Goal: Complete application form: Complete application form

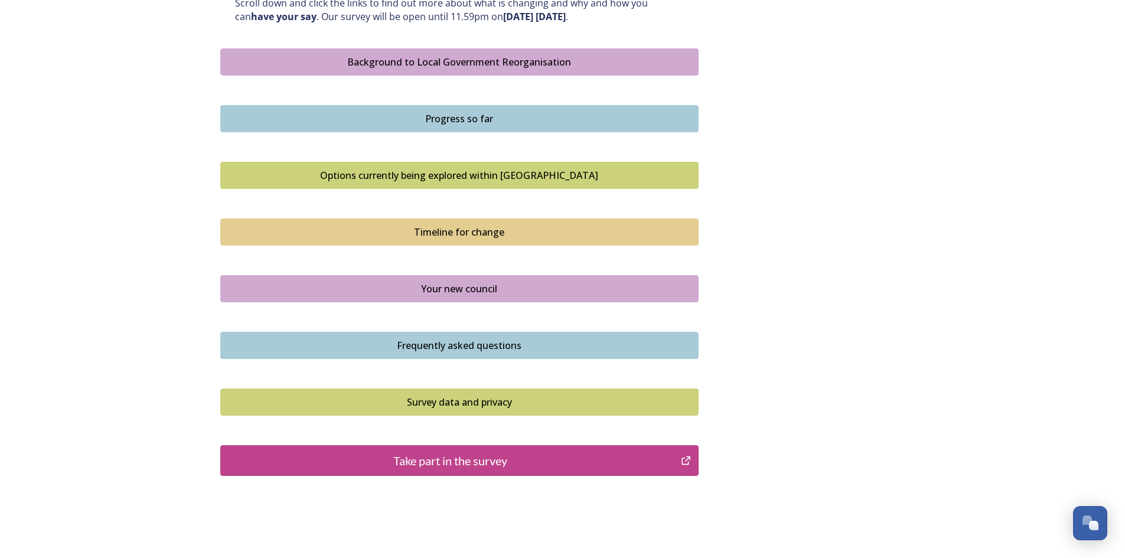
scroll to position [666, 0]
click at [429, 463] on div "Take part in the survey" at bounding box center [451, 460] width 448 height 18
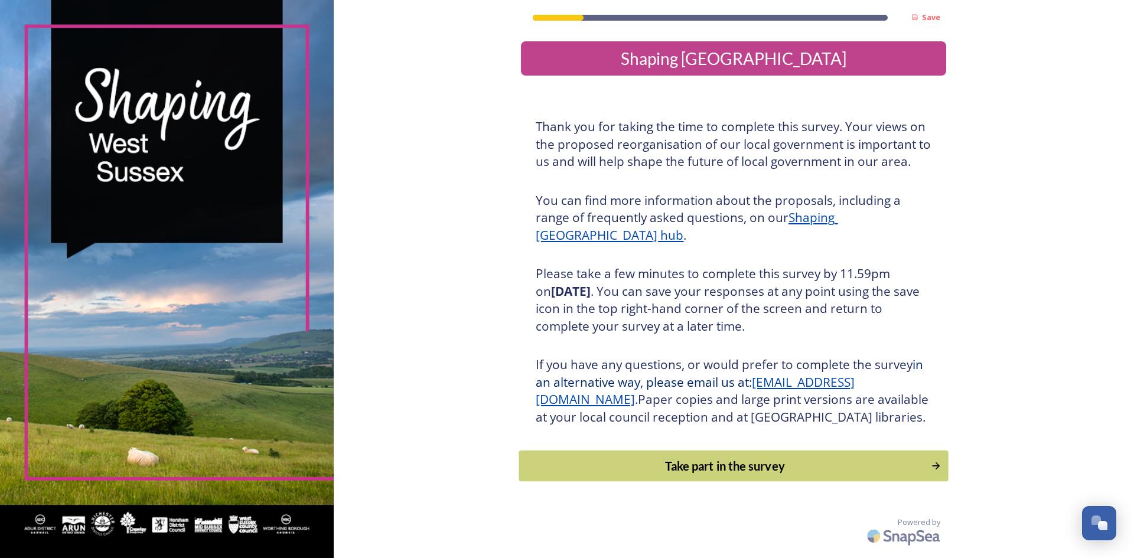
click at [715, 475] on div "Take part in the survey" at bounding box center [725, 466] width 399 height 18
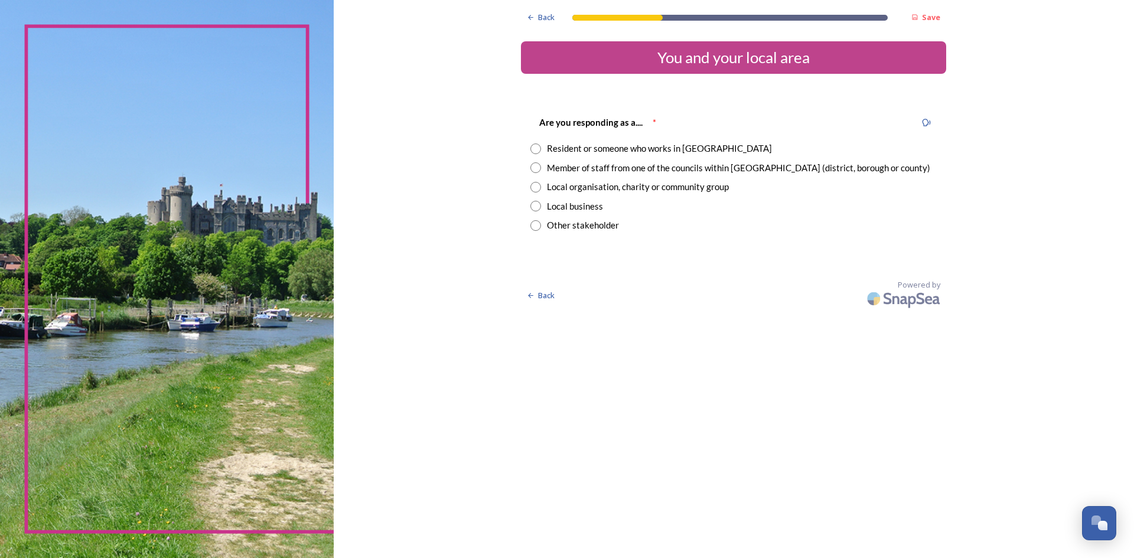
click at [537, 148] on input "radio" at bounding box center [535, 149] width 11 height 11
radio input "true"
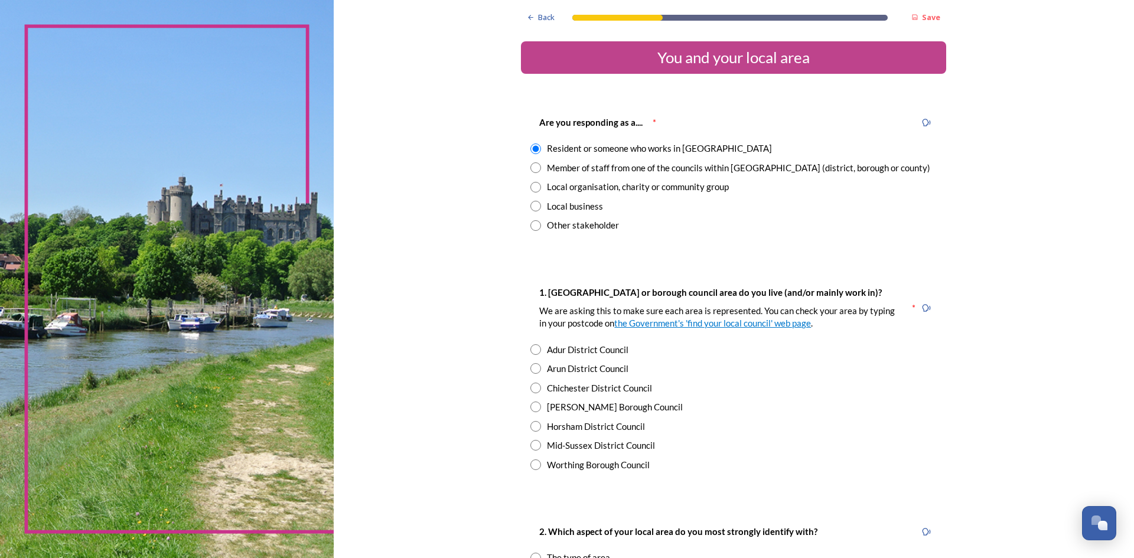
click at [531, 445] on input "radio" at bounding box center [535, 445] width 11 height 11
radio input "true"
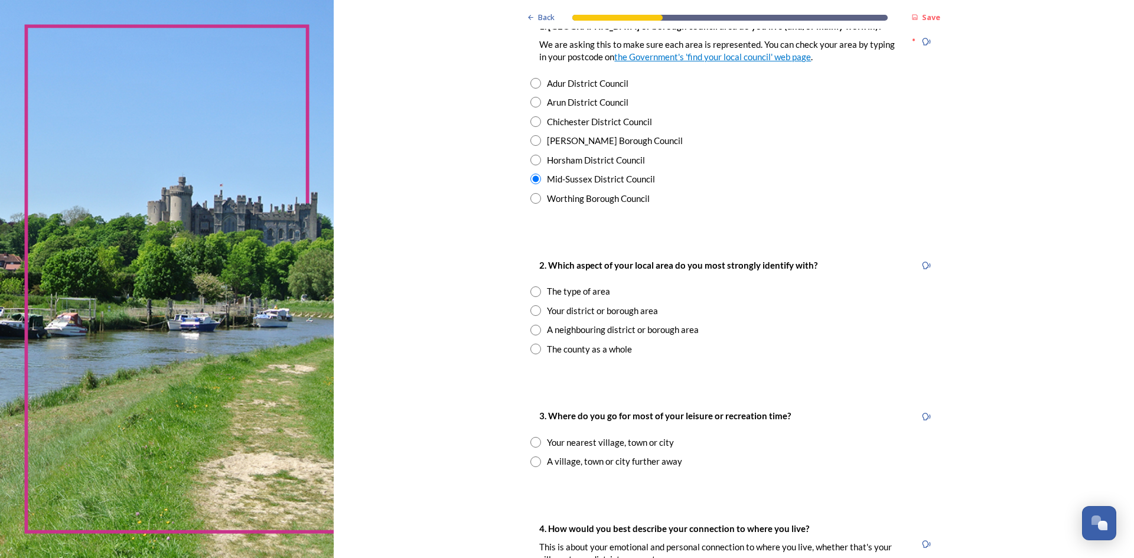
scroll to position [267, 0]
click at [533, 291] on input "radio" at bounding box center [535, 291] width 11 height 11
radio input "true"
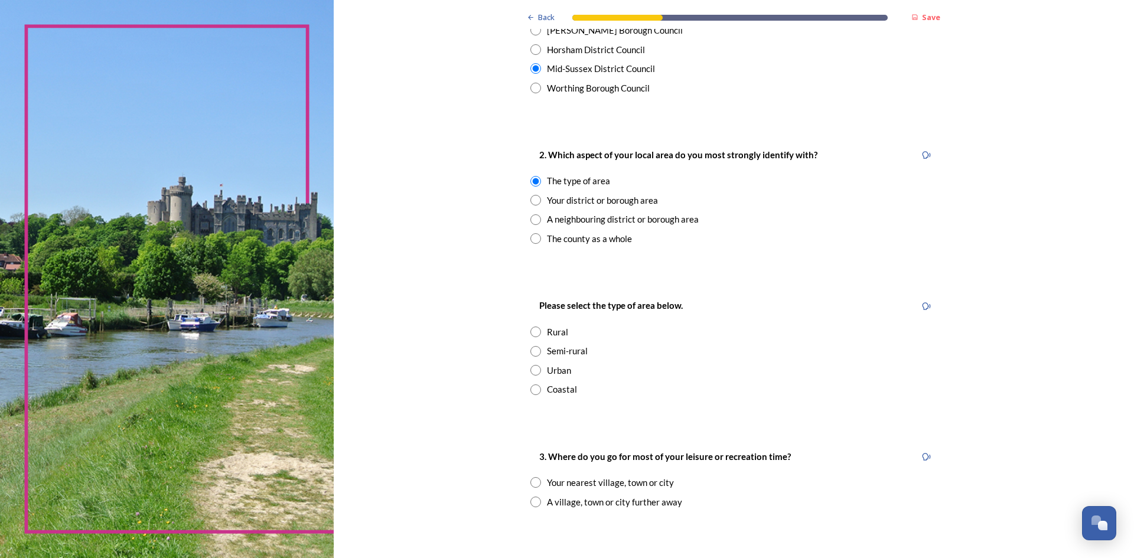
scroll to position [376, 0]
click at [531, 200] on input "radio" at bounding box center [535, 200] width 11 height 11
radio input "true"
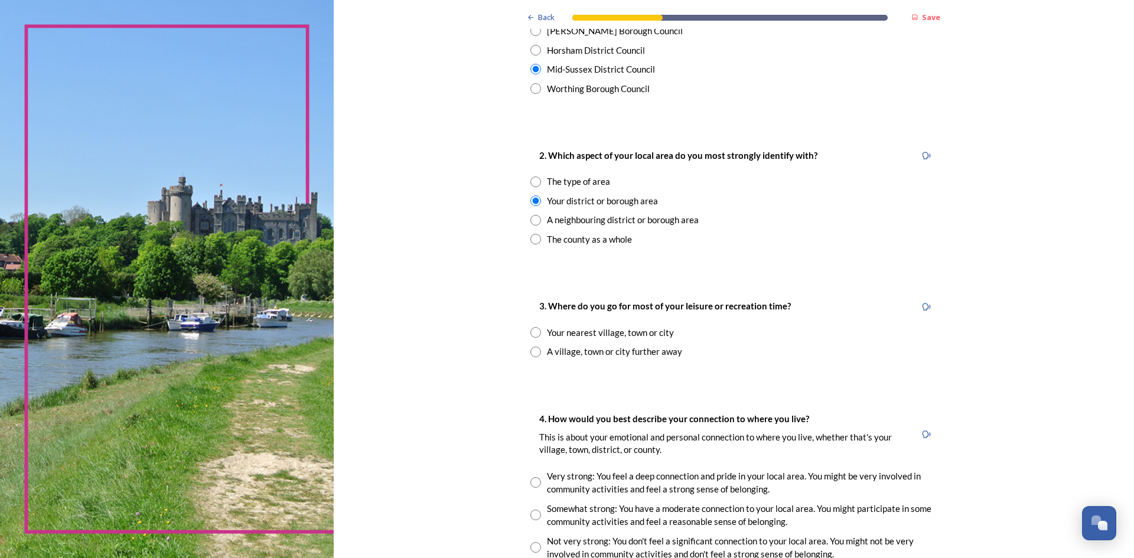
click at [530, 219] on input "radio" at bounding box center [535, 220] width 11 height 11
radio input "true"
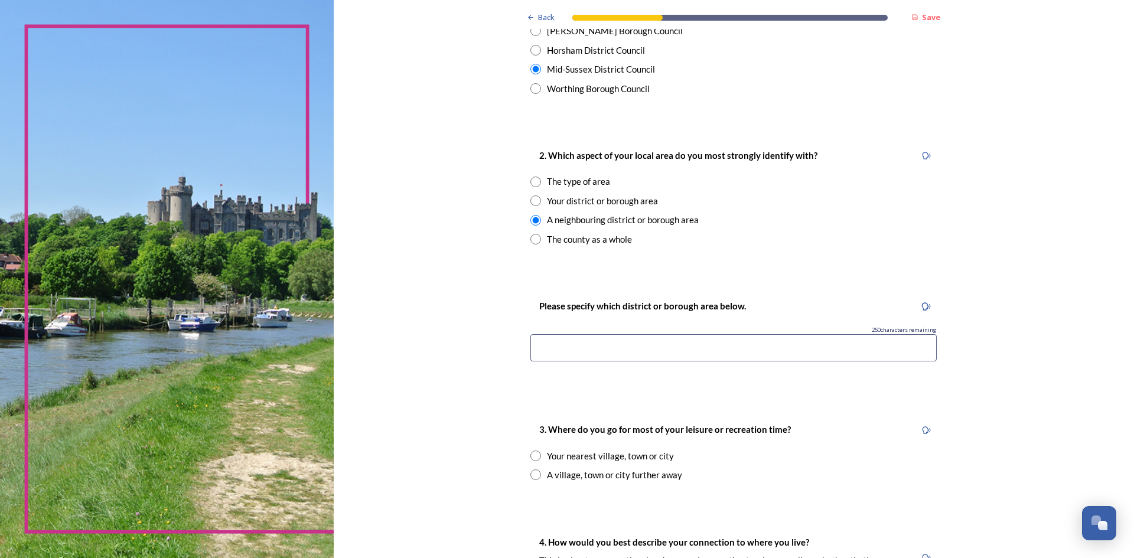
click at [531, 199] on input "radio" at bounding box center [535, 200] width 11 height 11
radio input "true"
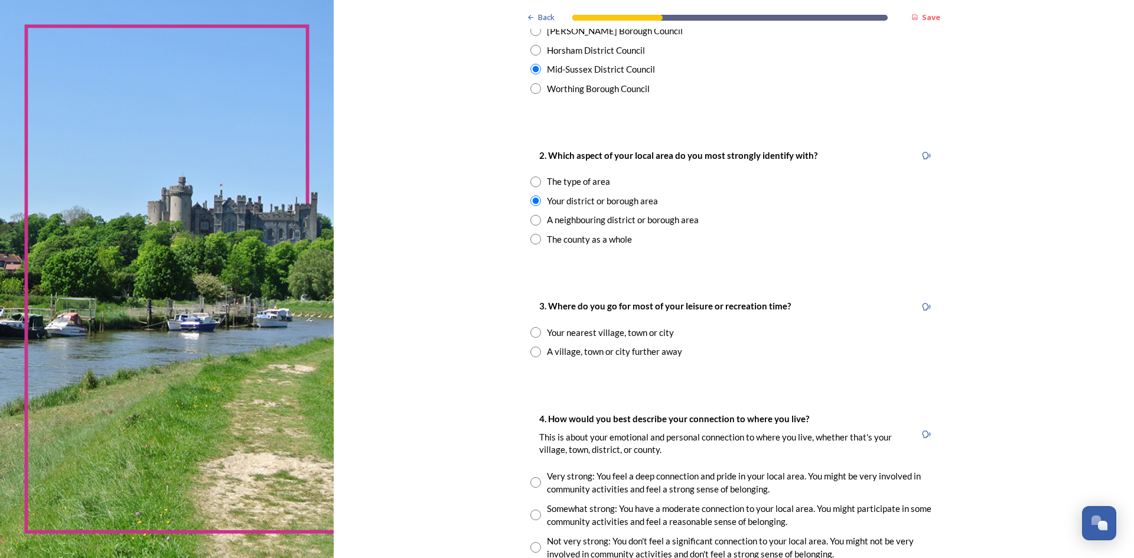
click at [530, 332] on input "radio" at bounding box center [535, 332] width 11 height 11
radio input "true"
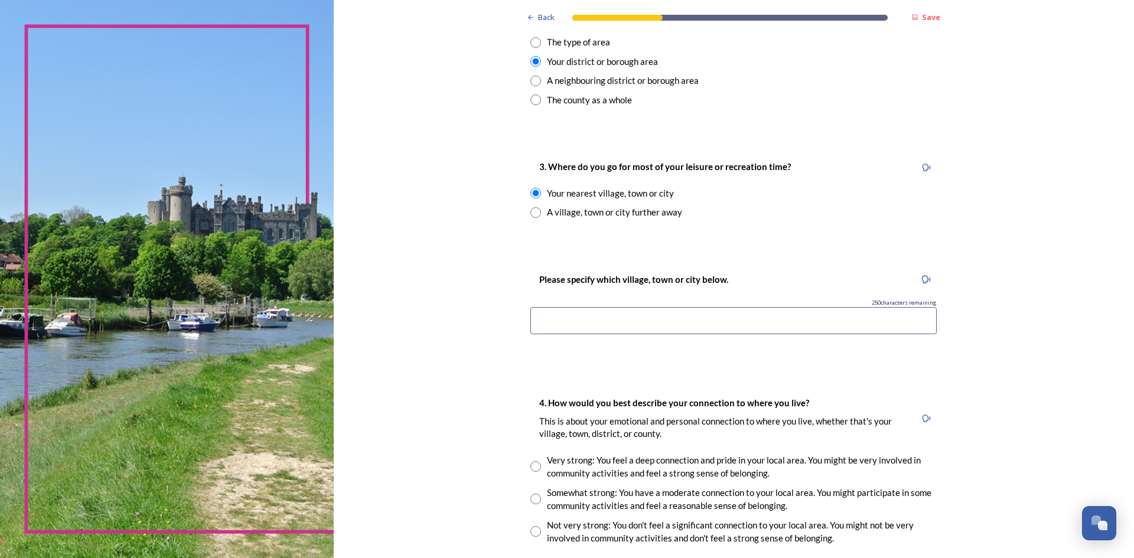
scroll to position [516, 0]
click at [632, 319] on input at bounding box center [733, 319] width 406 height 27
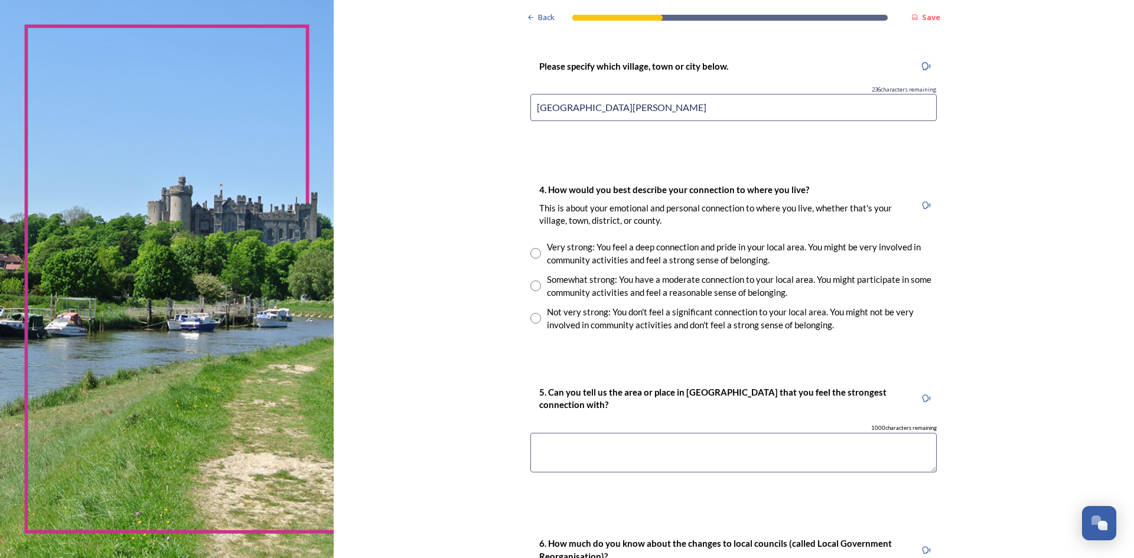
scroll to position [735, 0]
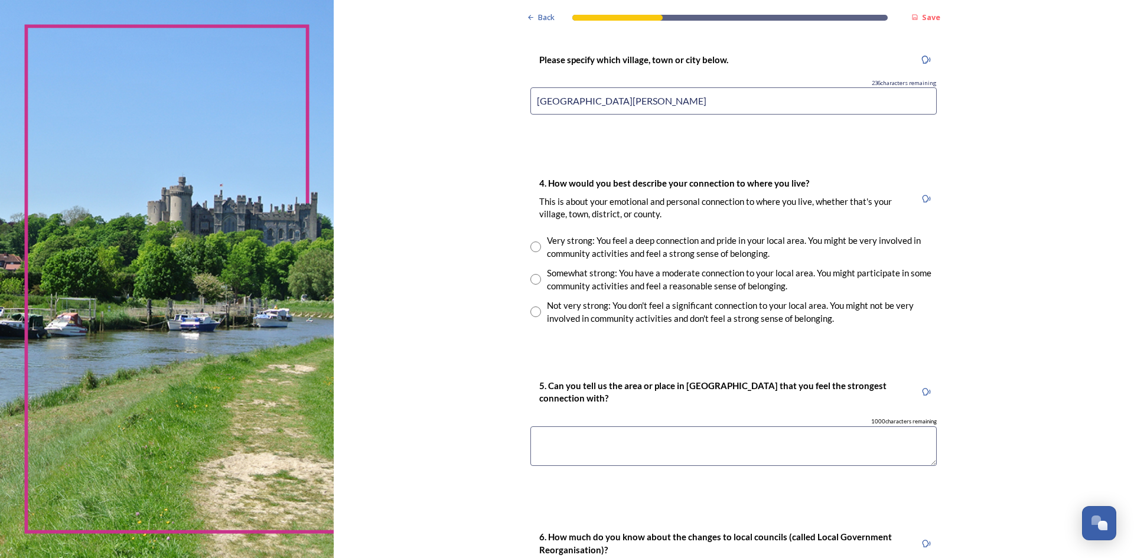
type input "East Grinstead"
click at [530, 278] on input "radio" at bounding box center [535, 279] width 11 height 11
radio input "true"
click at [562, 449] on textarea at bounding box center [733, 446] width 406 height 40
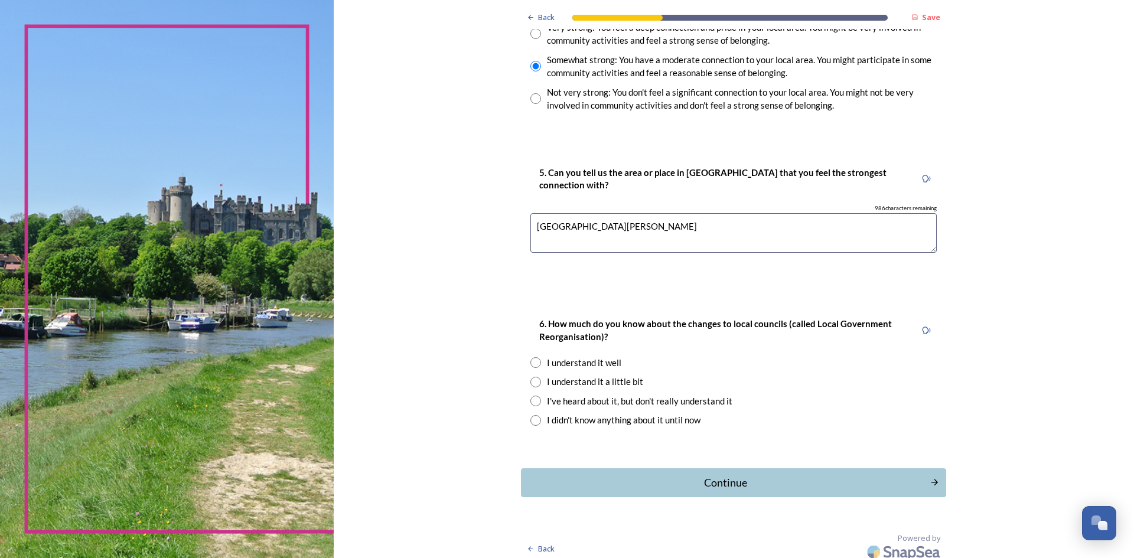
scroll to position [956, 0]
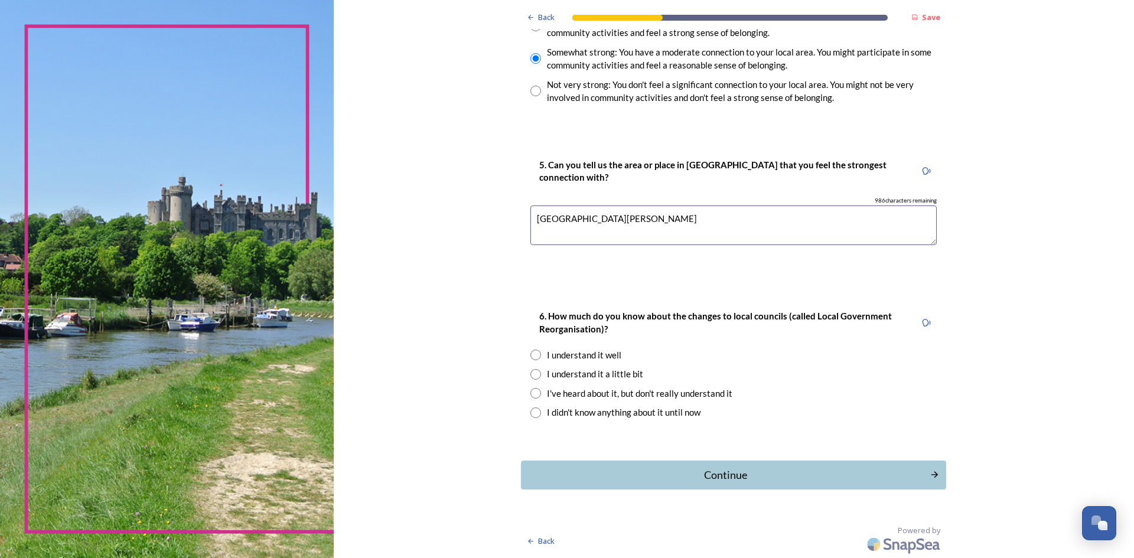
type textarea "East Grinstead"
click at [531, 390] on input "radio" at bounding box center [535, 393] width 11 height 11
radio input "true"
click at [720, 475] on div "Continue" at bounding box center [726, 475] width 400 height 16
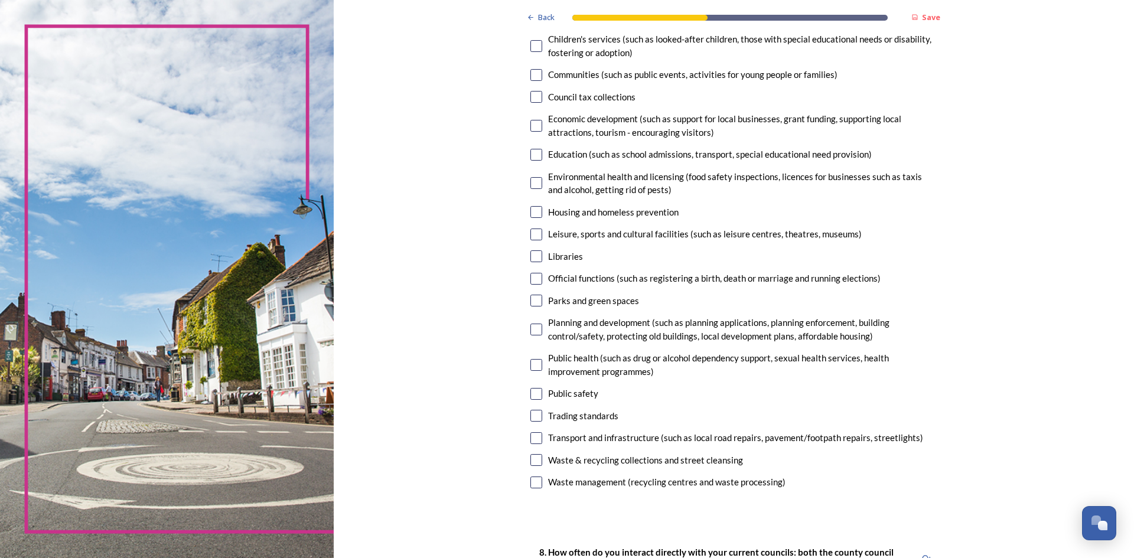
scroll to position [177, 0]
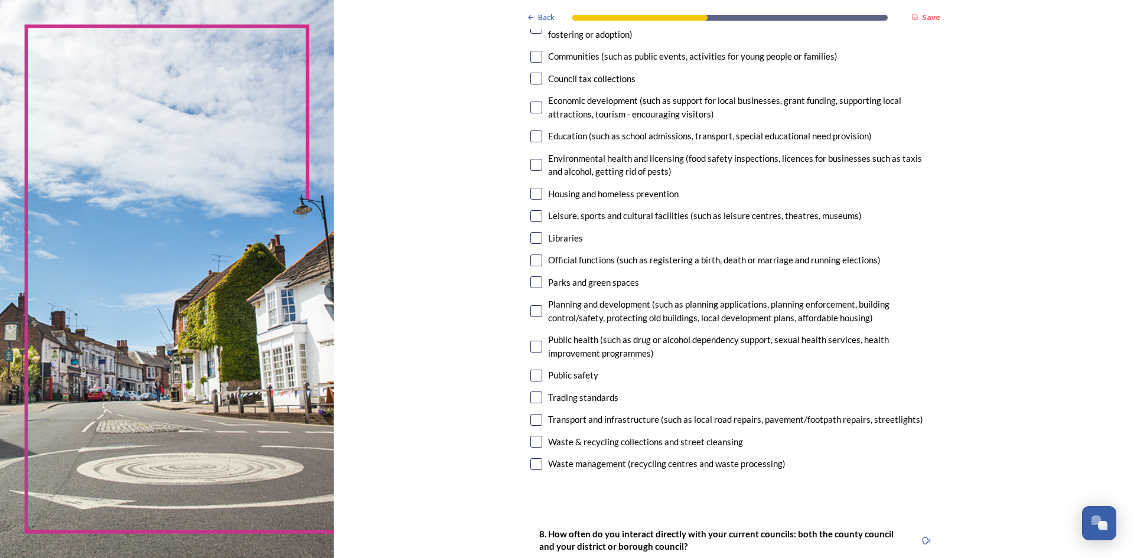
click at [535, 466] on input "checkbox" at bounding box center [536, 464] width 12 height 12
checkbox input "true"
click at [531, 443] on input "checkbox" at bounding box center [536, 442] width 12 height 12
checkbox input "true"
click at [533, 423] on input "checkbox" at bounding box center [536, 420] width 12 height 12
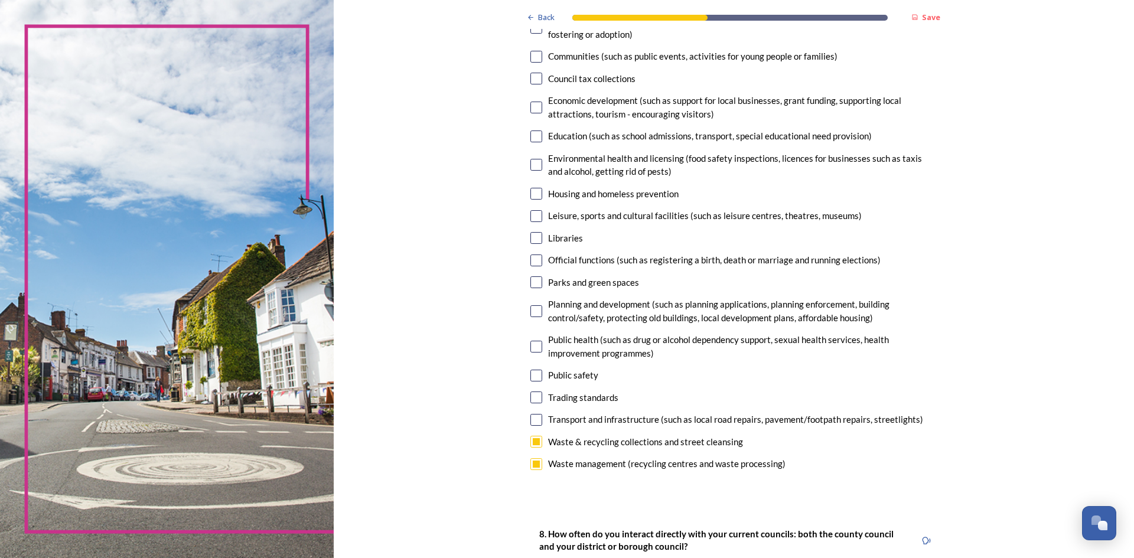
checkbox input "true"
click at [533, 376] on input "checkbox" at bounding box center [536, 376] width 12 height 12
checkbox input "true"
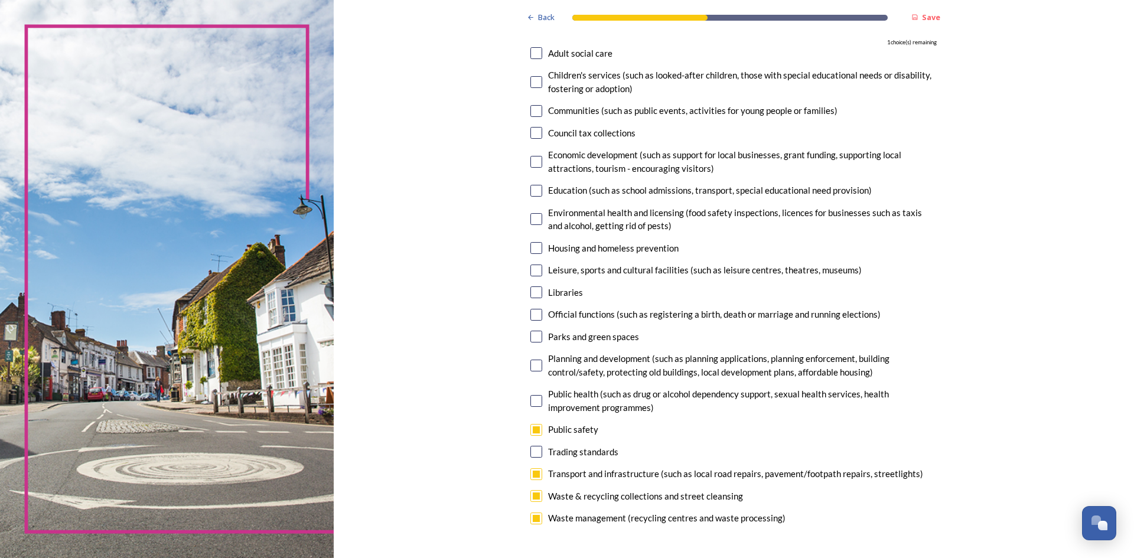
scroll to position [122, 0]
click at [533, 367] on input "checkbox" at bounding box center [536, 366] width 12 height 12
checkbox input "true"
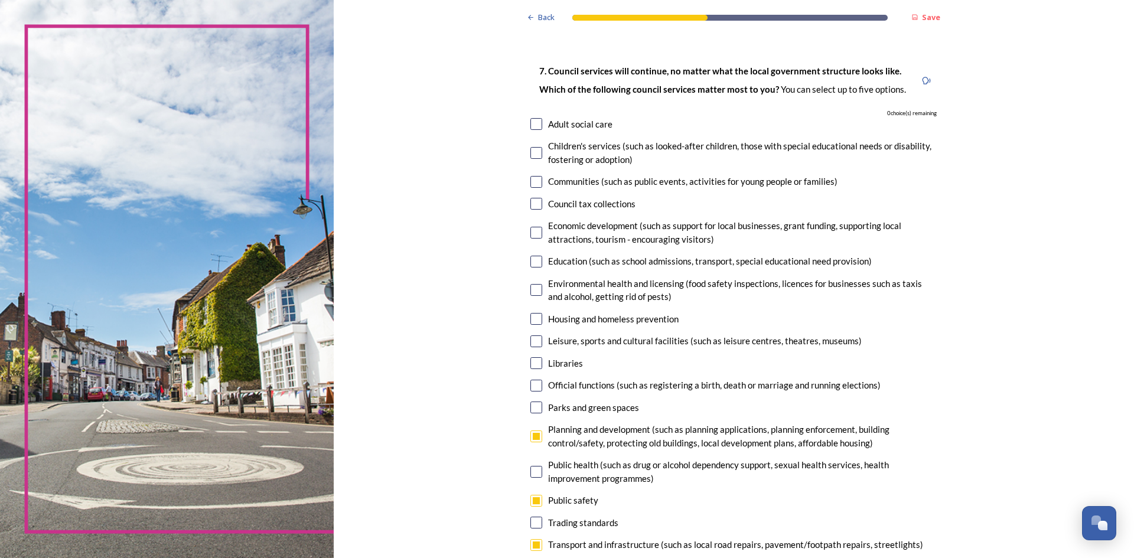
scroll to position [47, 0]
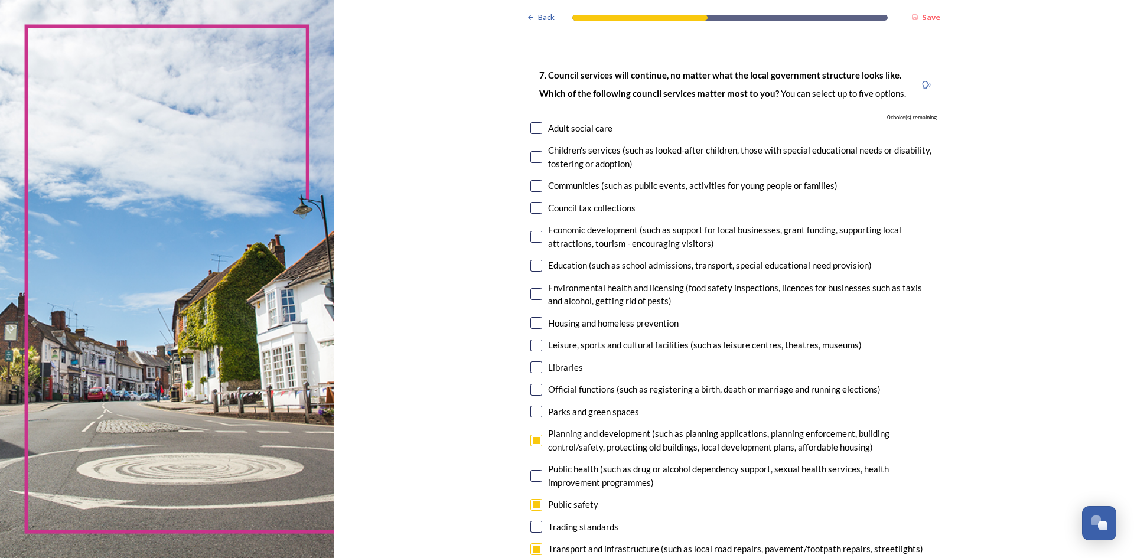
drag, startPoint x: 712, startPoint y: 295, endPoint x: 454, endPoint y: 125, distance: 309.6
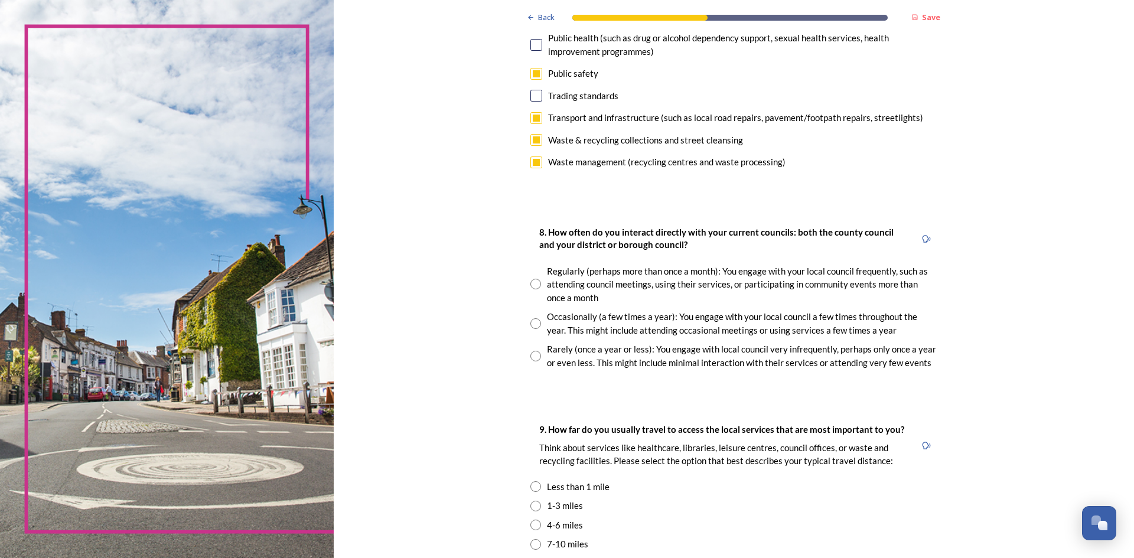
scroll to position [479, 0]
click at [530, 357] on input "radio" at bounding box center [535, 355] width 11 height 11
radio input "true"
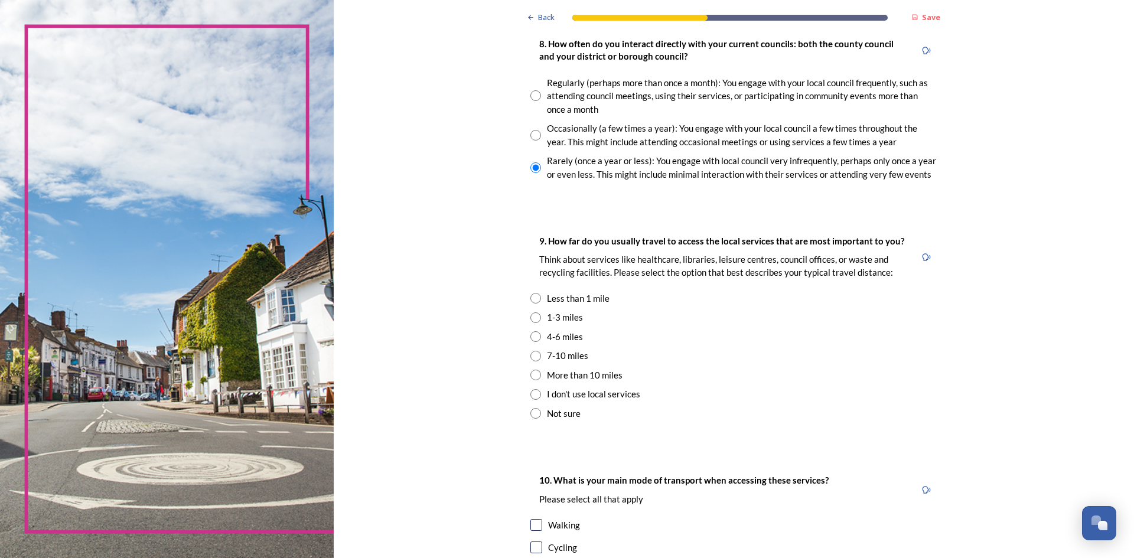
scroll to position [667, 0]
click at [531, 297] on input "radio" at bounding box center [535, 297] width 11 height 11
radio input "true"
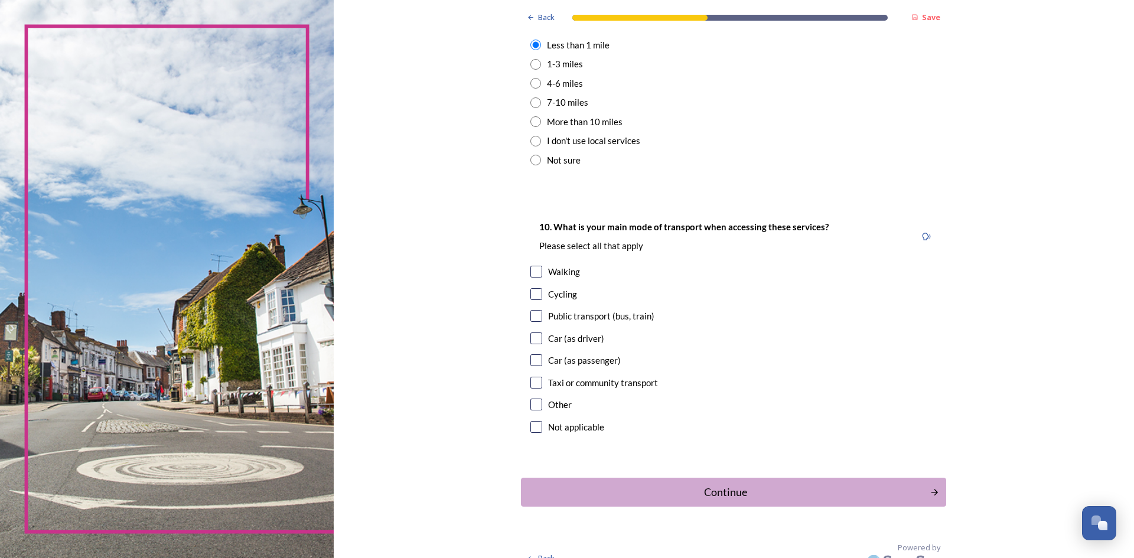
scroll to position [921, 0]
click at [533, 270] on input "checkbox" at bounding box center [536, 271] width 12 height 12
checkbox input "true"
click at [530, 337] on input "checkbox" at bounding box center [536, 338] width 12 height 12
checkbox input "true"
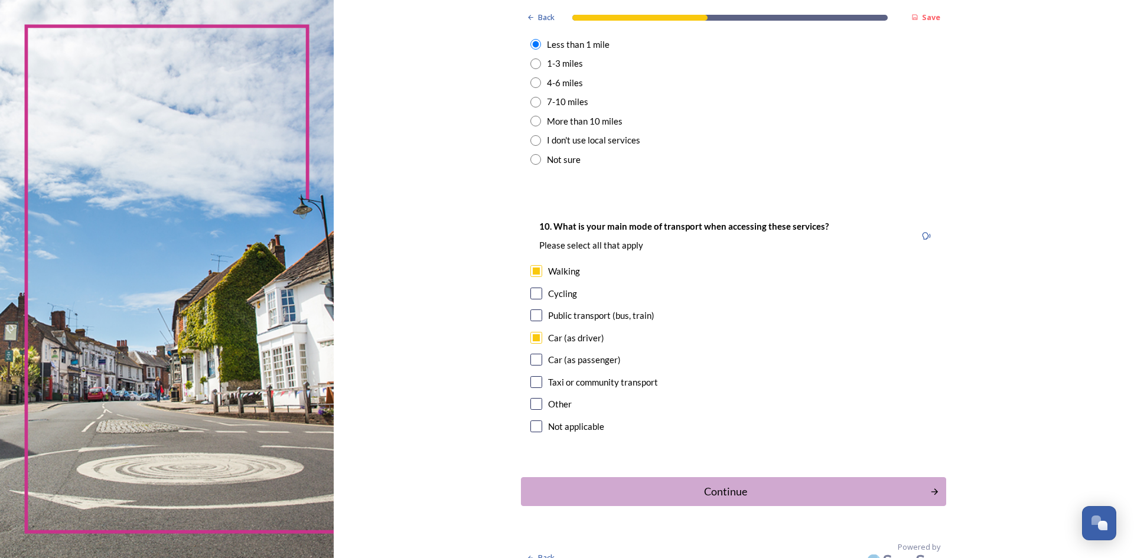
click at [531, 361] on input "checkbox" at bounding box center [536, 360] width 12 height 12
checkbox input "true"
click at [531, 340] on input "checkbox" at bounding box center [536, 338] width 12 height 12
checkbox input "false"
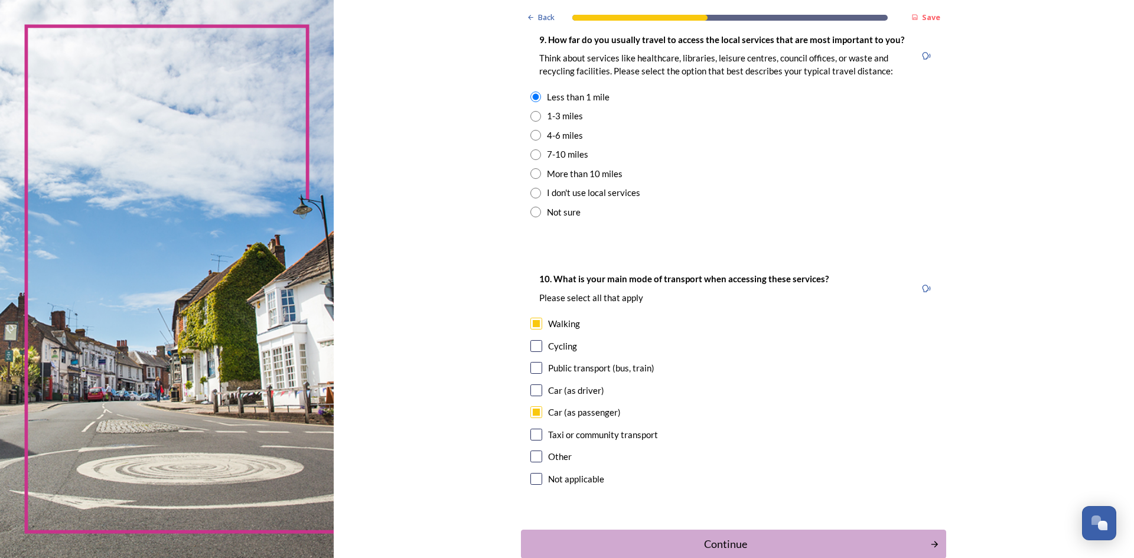
scroll to position [866, 0]
click at [712, 327] on div "Walking" at bounding box center [733, 326] width 406 height 14
click at [532, 326] on input "checkbox" at bounding box center [536, 325] width 12 height 12
checkbox input "true"
click at [532, 394] on input "checkbox" at bounding box center [536, 392] width 12 height 12
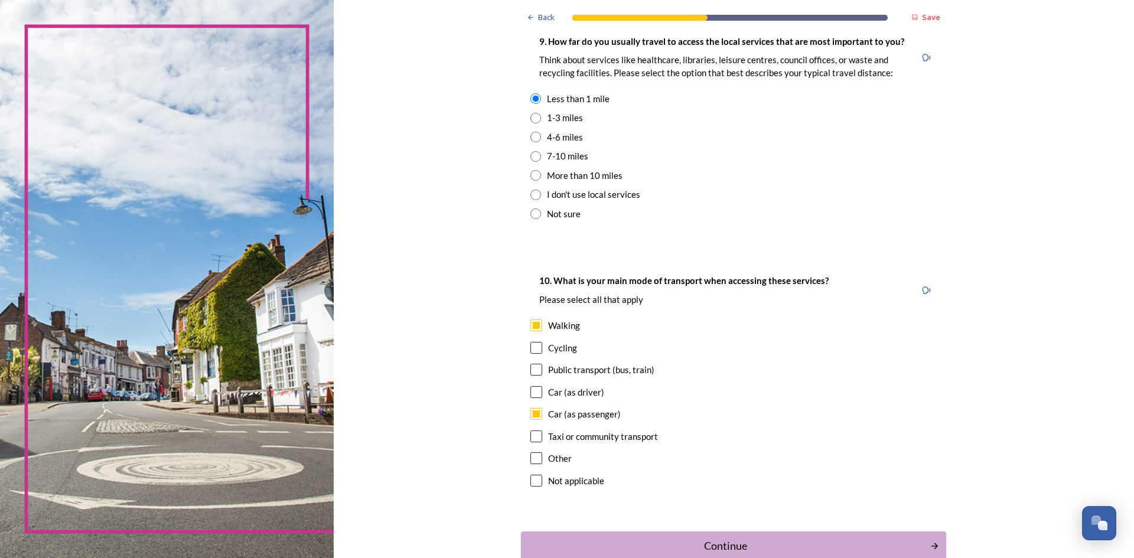
checkbox input "true"
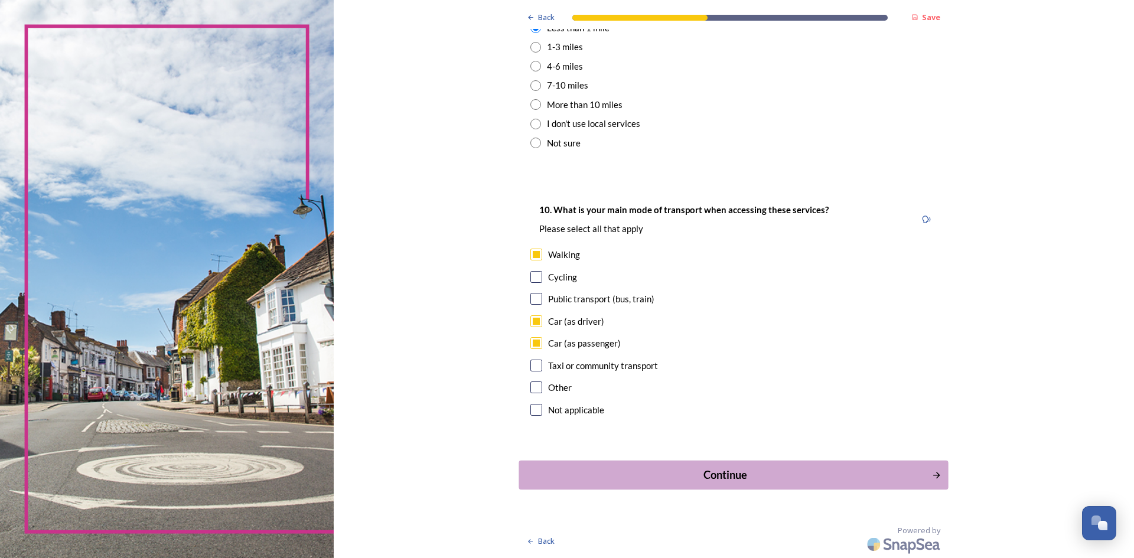
click at [713, 474] on div "Continue" at bounding box center [726, 475] width 400 height 16
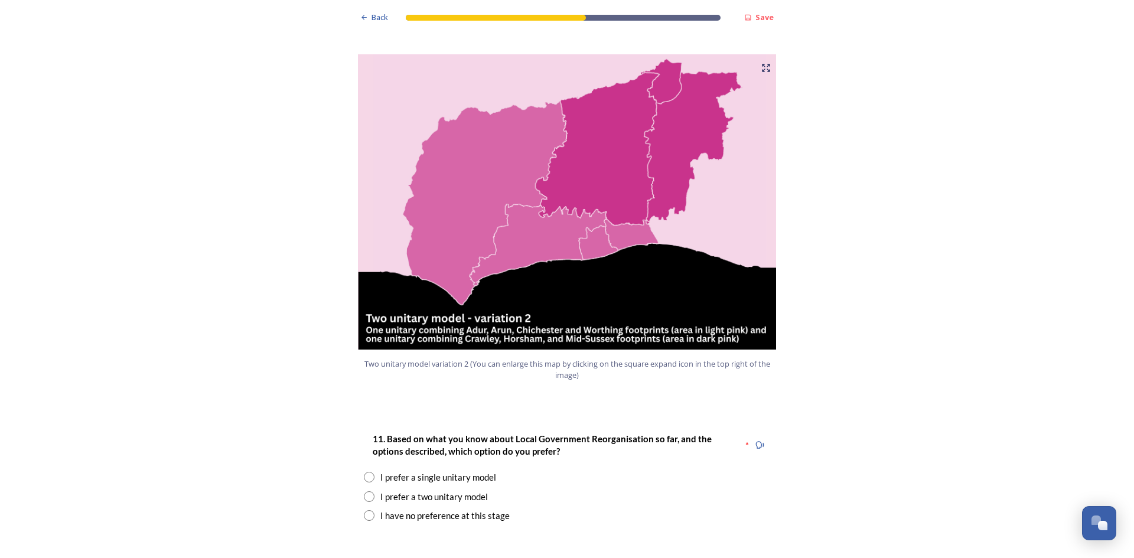
scroll to position [1221, 0]
click at [364, 491] on input "radio" at bounding box center [369, 496] width 11 height 11
radio input "true"
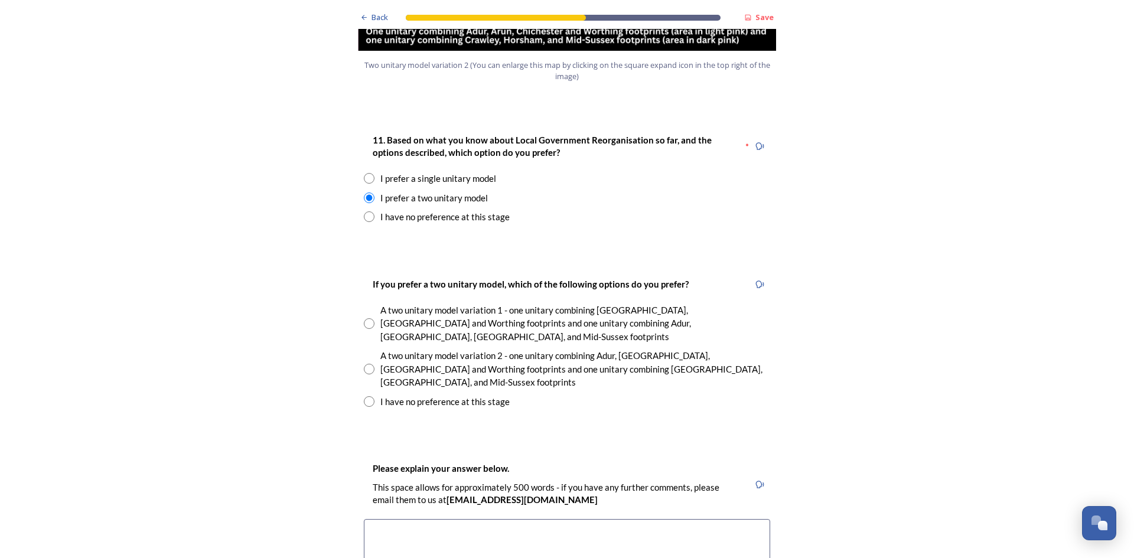
scroll to position [1520, 0]
click at [367, 363] on input "radio" at bounding box center [369, 368] width 11 height 11
radio input "true"
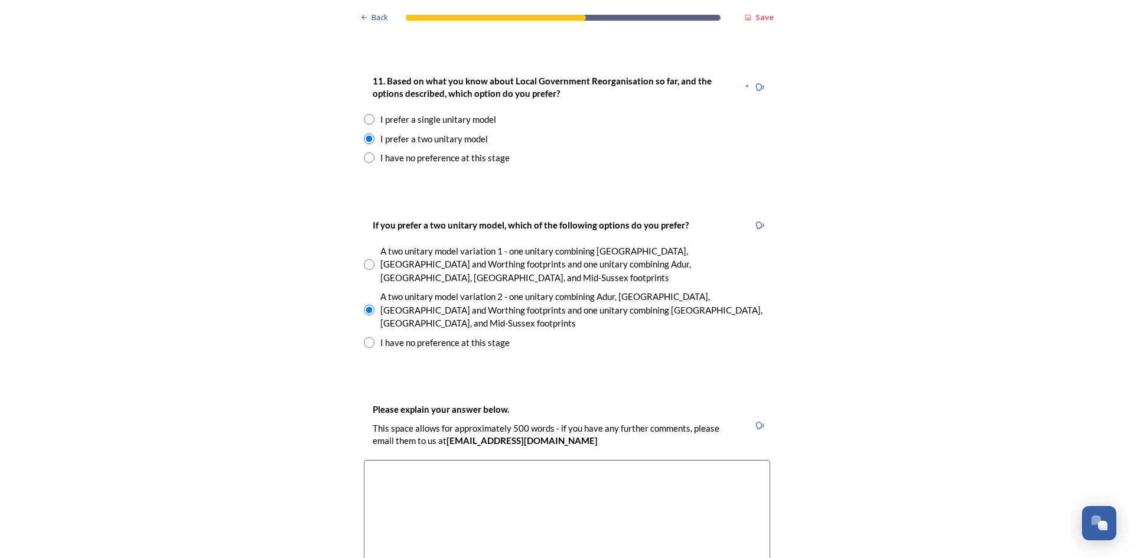
scroll to position [1627, 0]
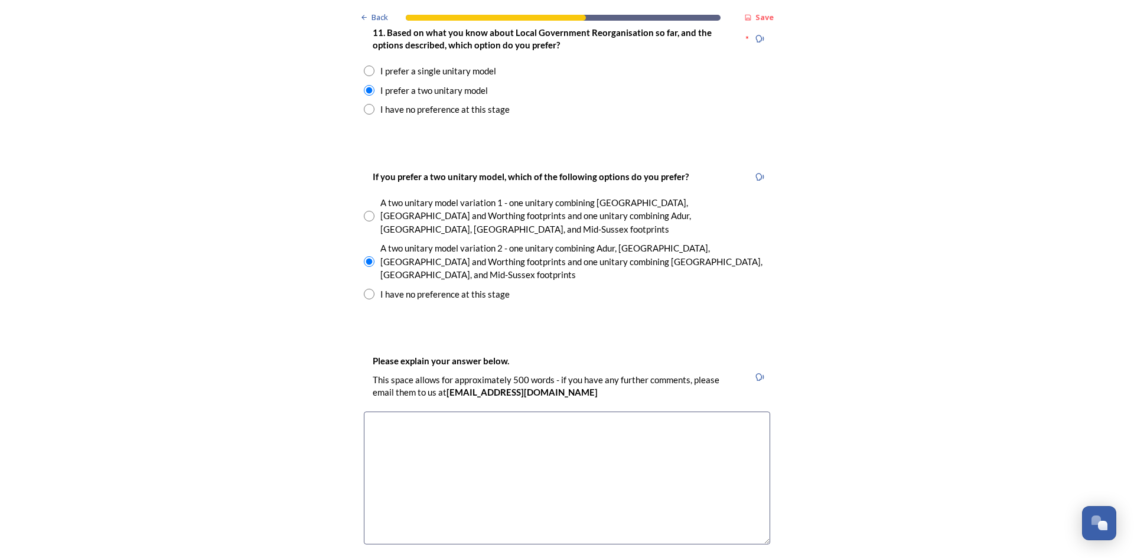
click at [407, 412] on textarea at bounding box center [567, 478] width 406 height 133
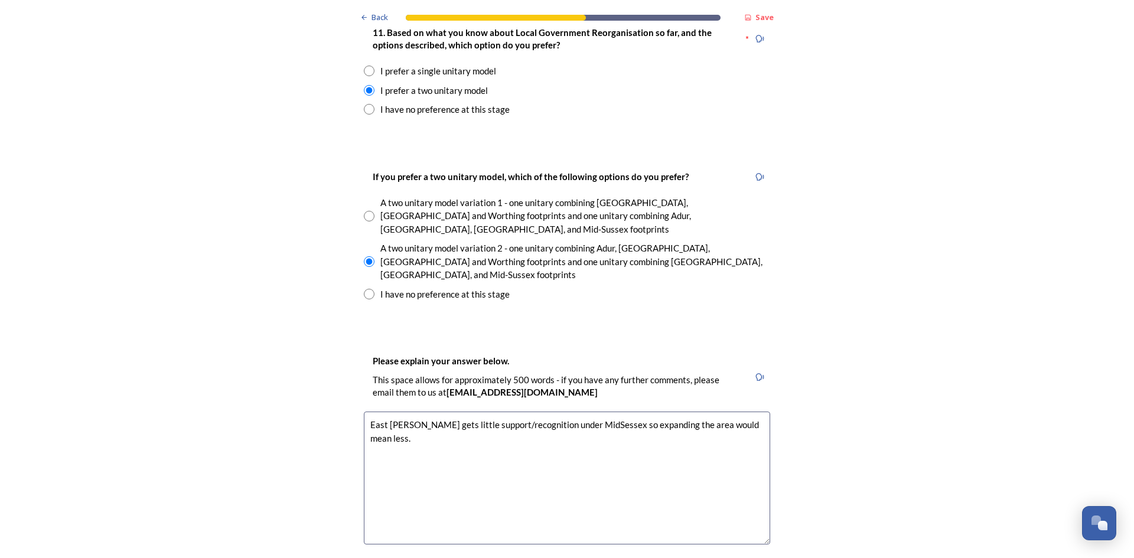
click at [591, 412] on textarea "East Grinstead gets little support/recognition under MidSessex so expanding the…" at bounding box center [567, 478] width 406 height 133
click at [582, 412] on textarea "East Grinstead gets little support/recognition under MidSussex so expanding the…" at bounding box center [567, 478] width 406 height 133
click at [365, 412] on textarea "East Grinstead gets little support/recognition under Mid-Sussex so expanding th…" at bounding box center [567, 478] width 406 height 133
click at [534, 412] on textarea "East Grinstead gets little support/recognition under Mid-Sussex so expanding th…" at bounding box center [567, 478] width 406 height 133
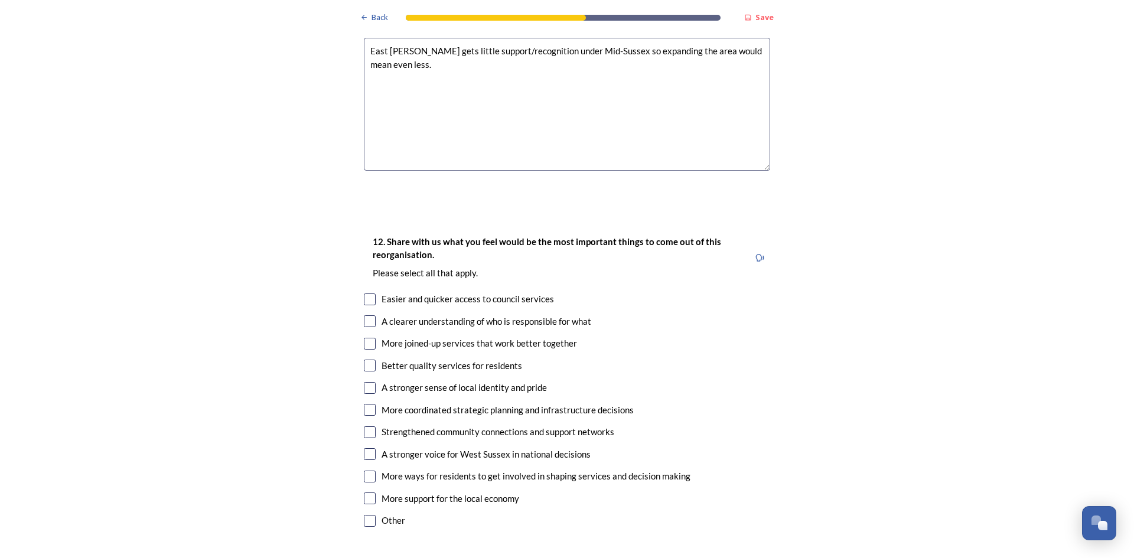
scroll to position [2001, 0]
type textarea "East Grinstead gets little support/recognition under Mid-Sussex so expanding th…"
click at [364, 315] on input "checkbox" at bounding box center [370, 321] width 12 height 12
checkbox input "true"
click at [365, 337] on input "checkbox" at bounding box center [370, 343] width 12 height 12
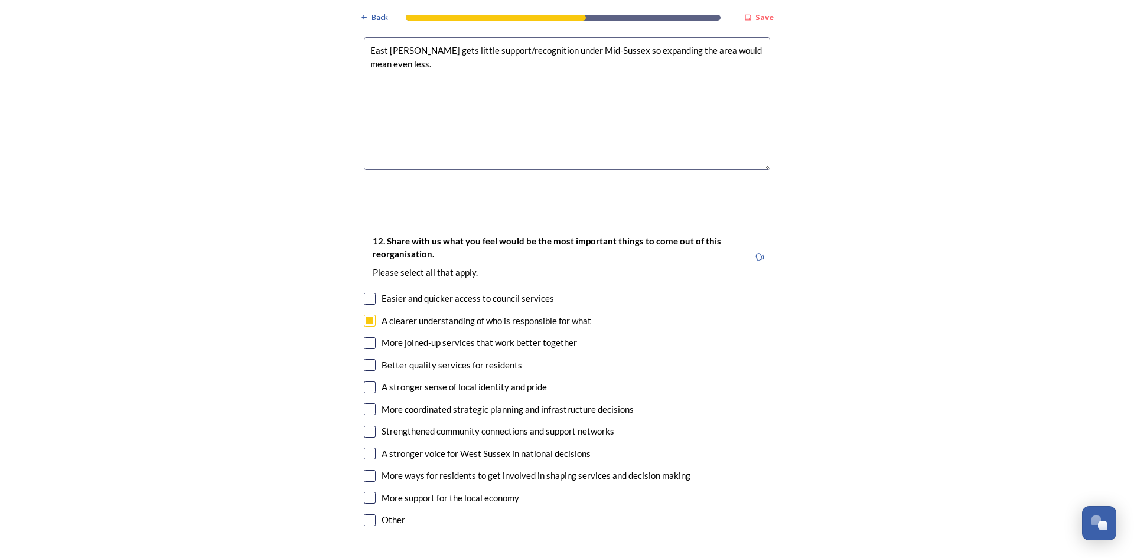
checkbox input "true"
click at [364, 492] on input "checkbox" at bounding box center [370, 498] width 12 height 12
checkbox input "true"
click at [366, 470] on input "checkbox" at bounding box center [370, 476] width 12 height 12
checkbox input "true"
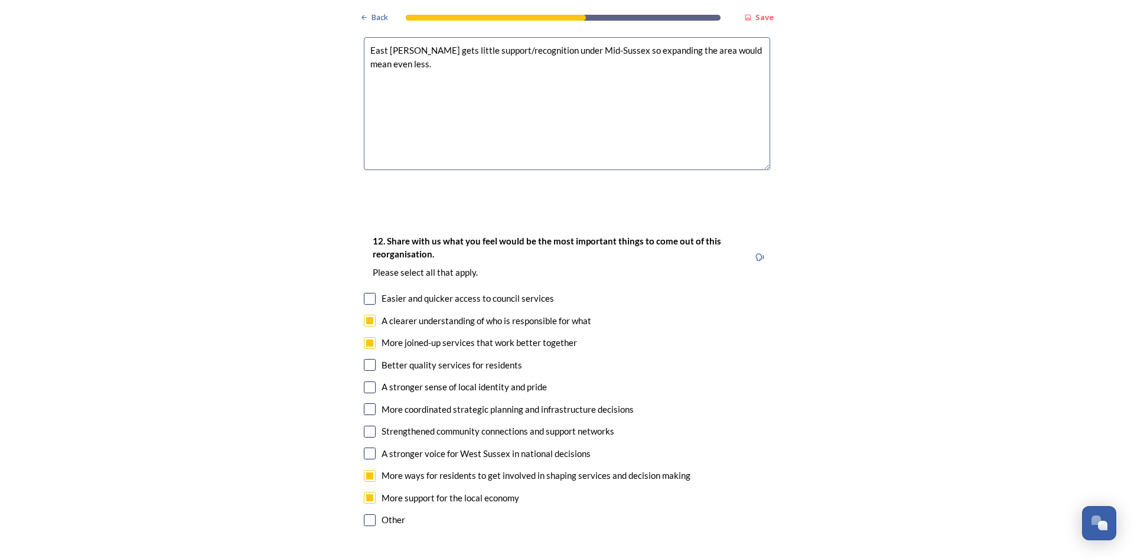
click at [367, 403] on input "checkbox" at bounding box center [370, 409] width 12 height 12
checkbox input "true"
click at [364, 359] on input "checkbox" at bounding box center [370, 365] width 12 height 12
checkbox input "true"
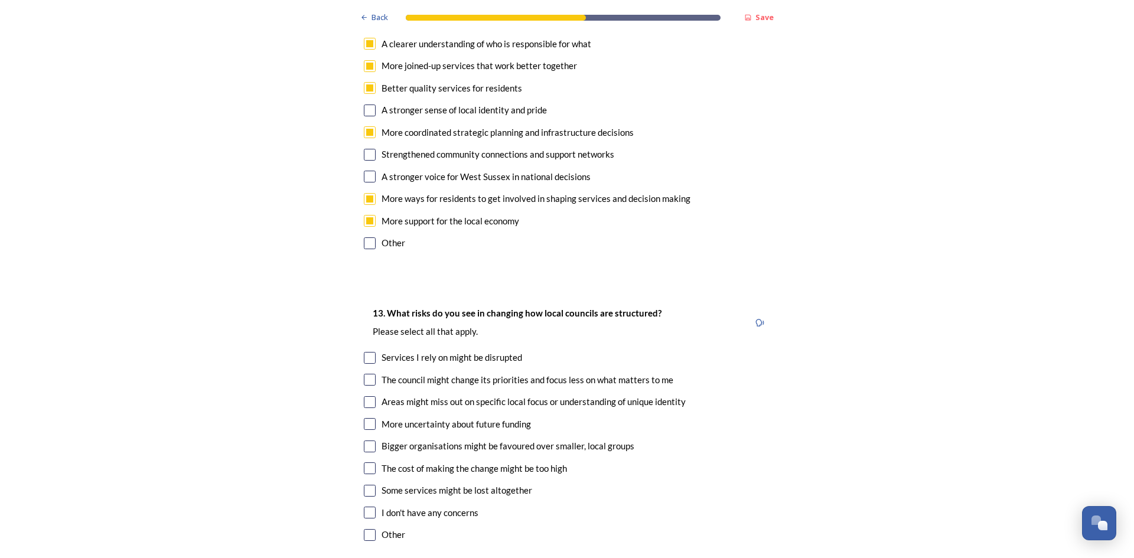
scroll to position [2279, 0]
click at [366, 373] on input "checkbox" at bounding box center [370, 379] width 12 height 12
checkbox input "true"
click at [367, 396] on input "checkbox" at bounding box center [370, 402] width 12 height 12
checkbox input "true"
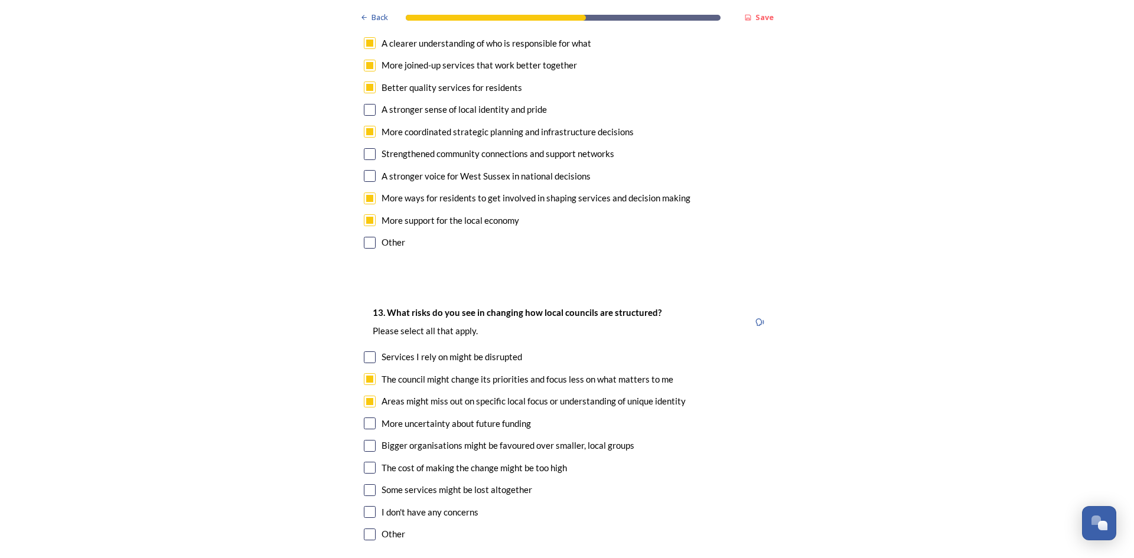
click at [366, 440] on input "checkbox" at bounding box center [370, 446] width 12 height 12
checkbox input "true"
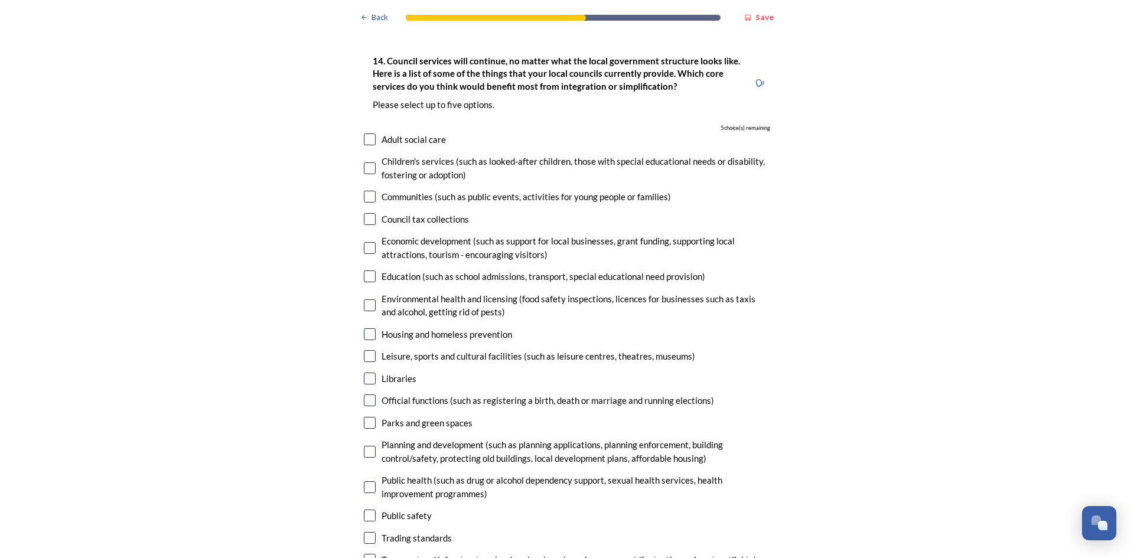
scroll to position [2823, 0]
click at [367, 242] on input "checkbox" at bounding box center [370, 248] width 12 height 12
checkbox input "true"
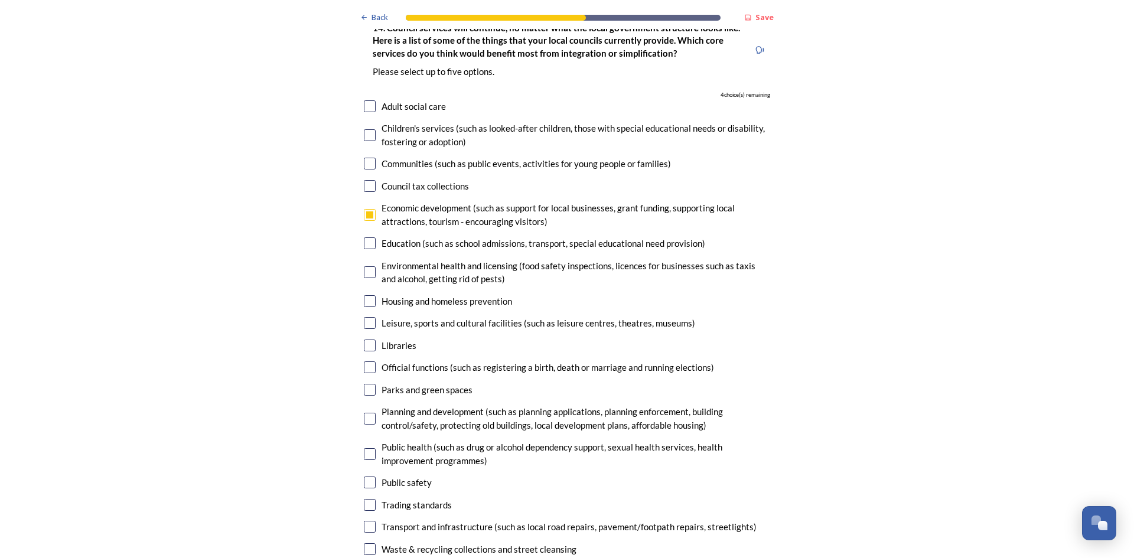
scroll to position [2856, 0]
click at [364, 412] on input "checkbox" at bounding box center [370, 418] width 12 height 12
checkbox input "true"
click at [365, 520] on input "checkbox" at bounding box center [370, 526] width 12 height 12
checkbox input "true"
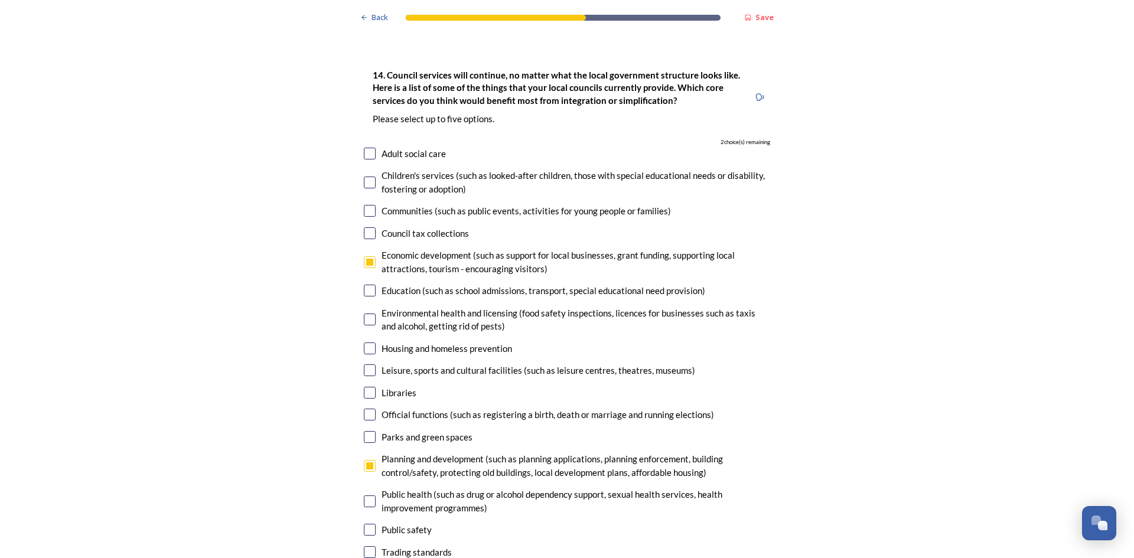
scroll to position [2813, 0]
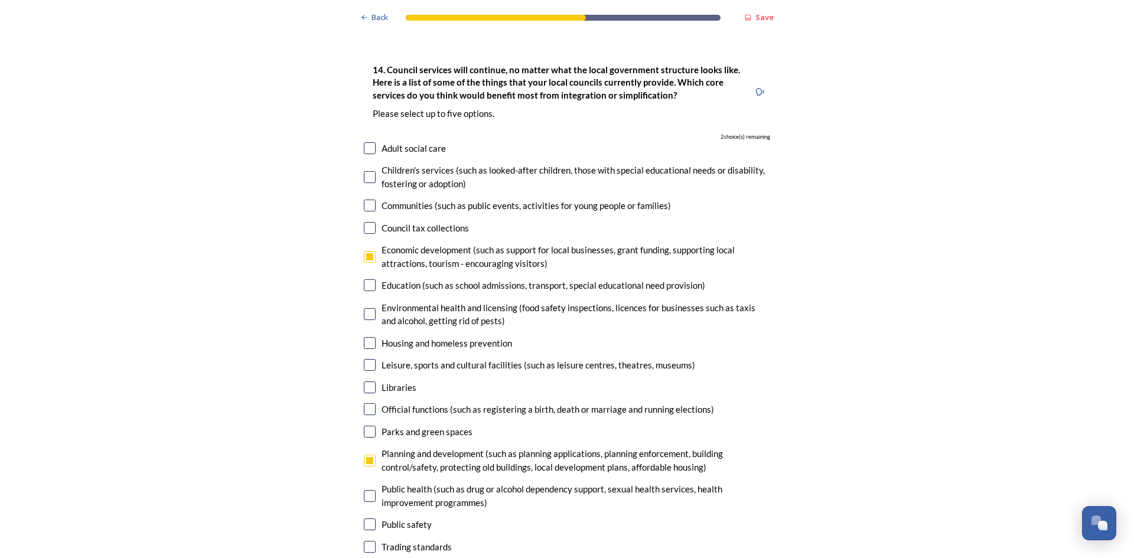
click at [366, 519] on input "checkbox" at bounding box center [370, 525] width 12 height 12
checkbox input "true"
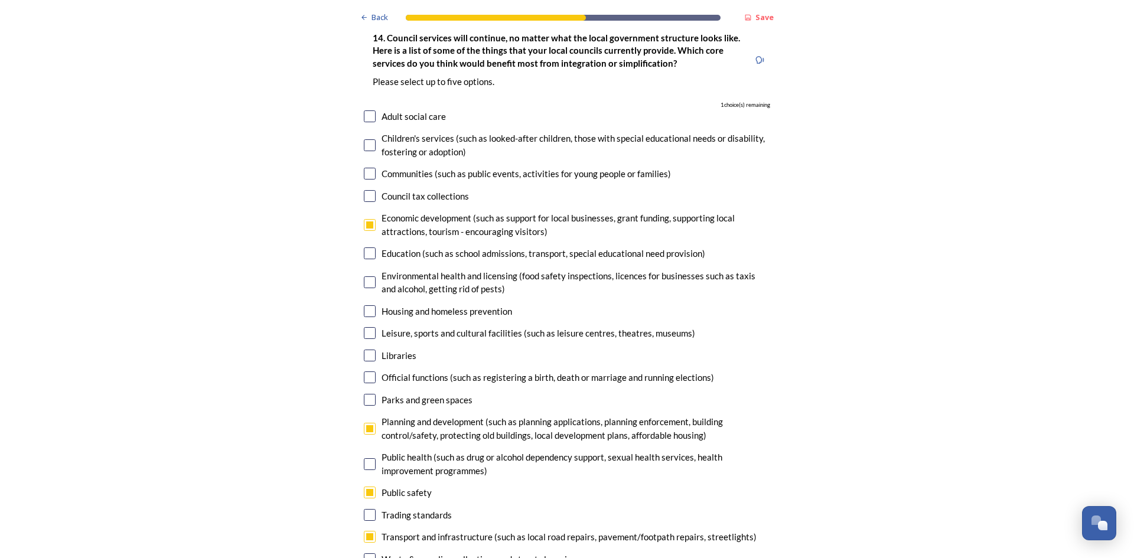
scroll to position [2846, 0]
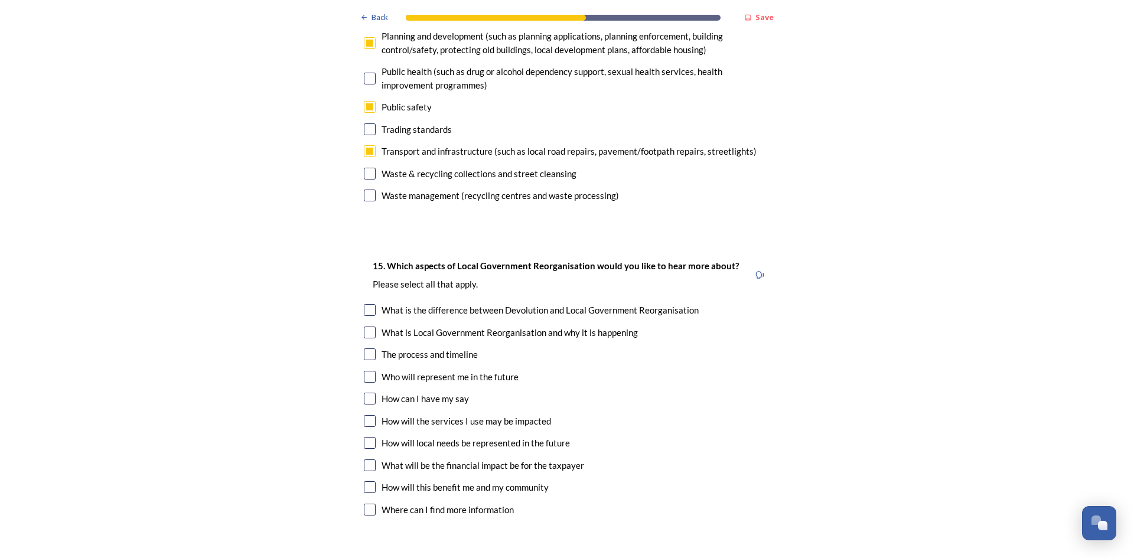
scroll to position [3231, 0]
click at [365, 304] on input "checkbox" at bounding box center [370, 310] width 12 height 12
checkbox input "true"
click at [367, 348] on input "checkbox" at bounding box center [370, 354] width 12 height 12
checkbox input "true"
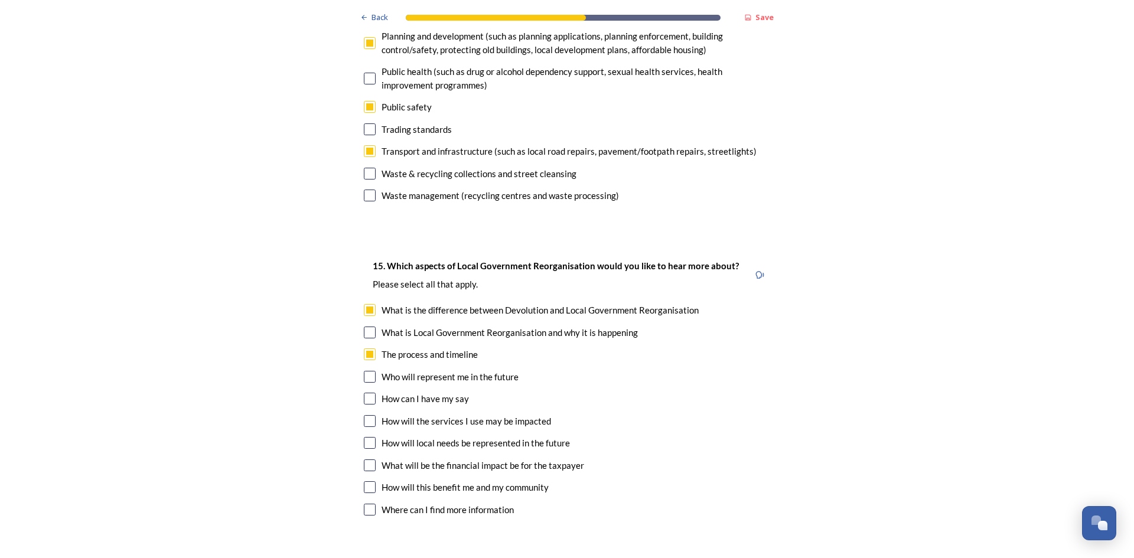
click at [364, 371] on input "checkbox" at bounding box center [370, 377] width 12 height 12
checkbox input "true"
click at [364, 393] on input "checkbox" at bounding box center [370, 399] width 12 height 12
checkbox input "true"
click at [365, 437] on input "checkbox" at bounding box center [370, 443] width 12 height 12
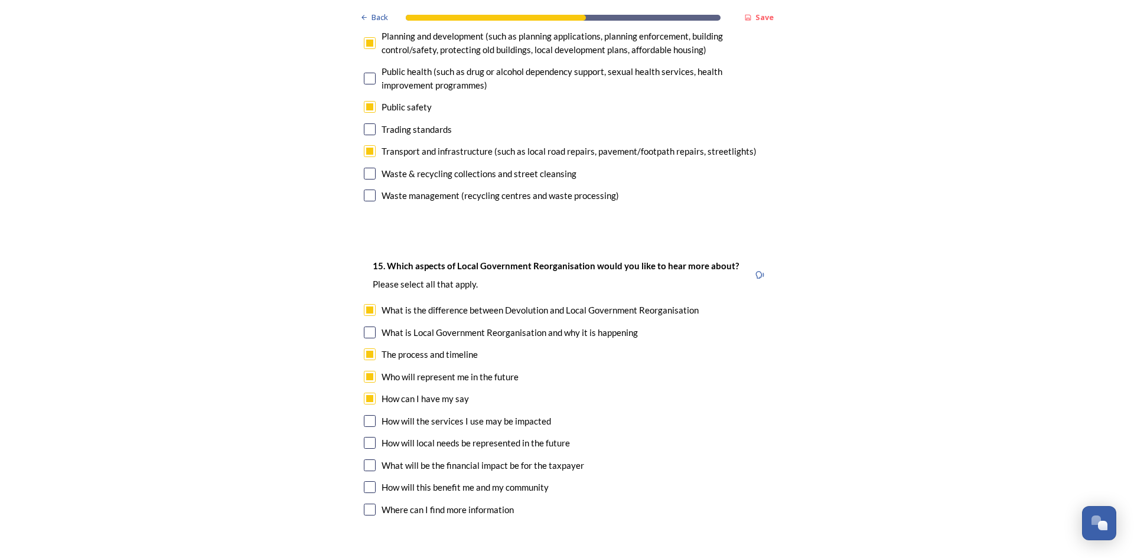
checkbox input "true"
click at [365, 481] on input "checkbox" at bounding box center [370, 487] width 12 height 12
checkbox input "true"
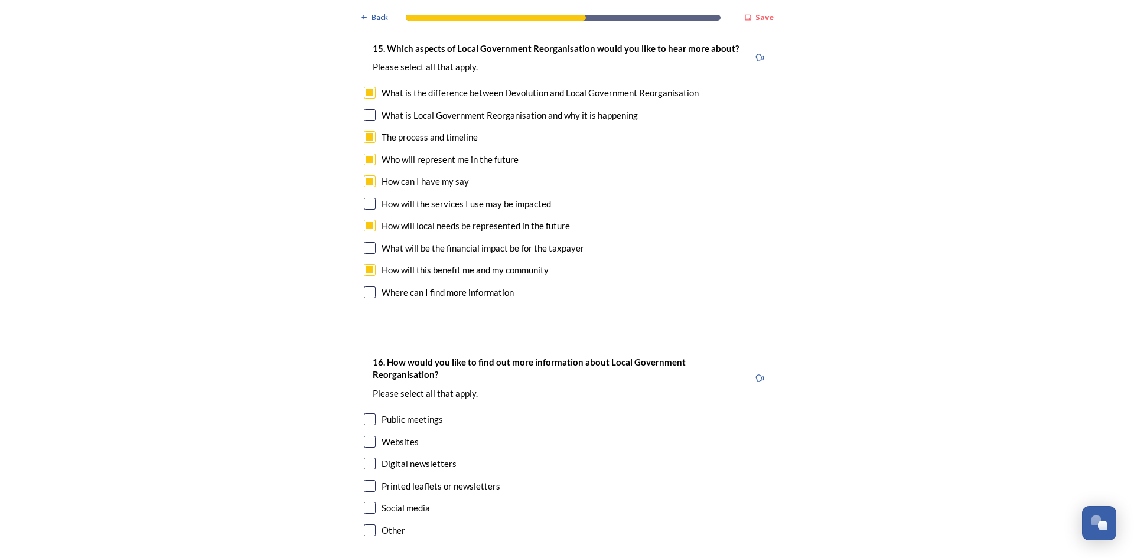
scroll to position [3495, 0]
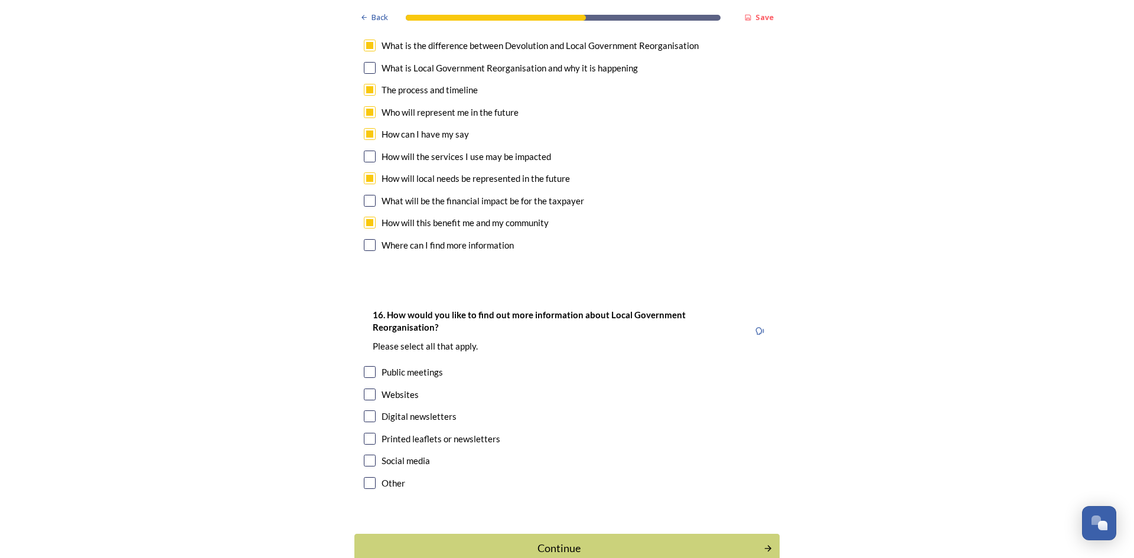
click at [364, 410] on input "checkbox" at bounding box center [370, 416] width 12 height 12
checkbox input "true"
click at [365, 389] on input "checkbox" at bounding box center [370, 395] width 12 height 12
checkbox input "true"
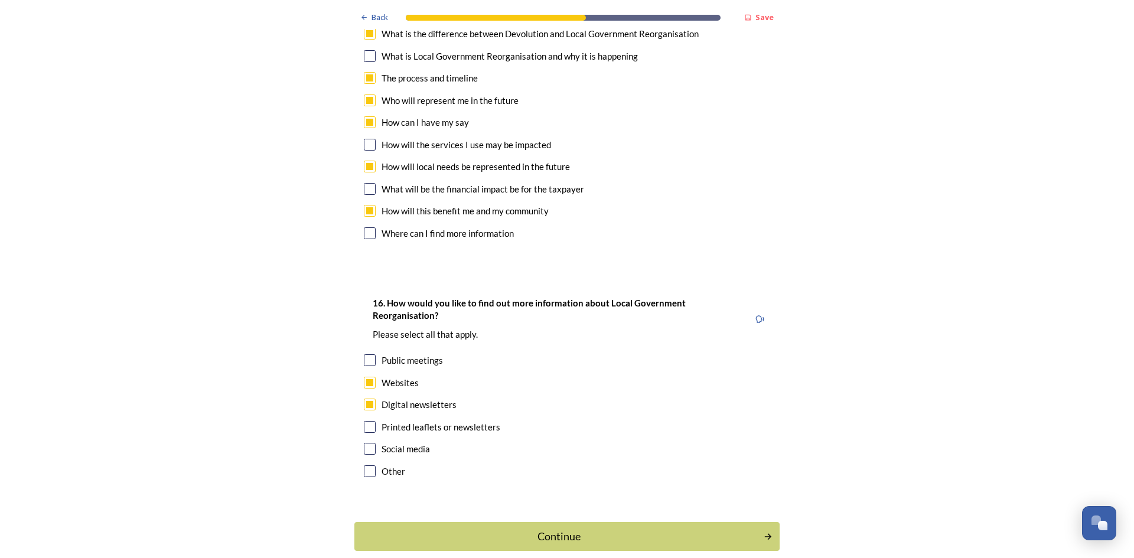
click at [365, 421] on input "checkbox" at bounding box center [370, 427] width 12 height 12
checkbox input "true"
click at [581, 529] on div "Continue" at bounding box center [559, 537] width 400 height 16
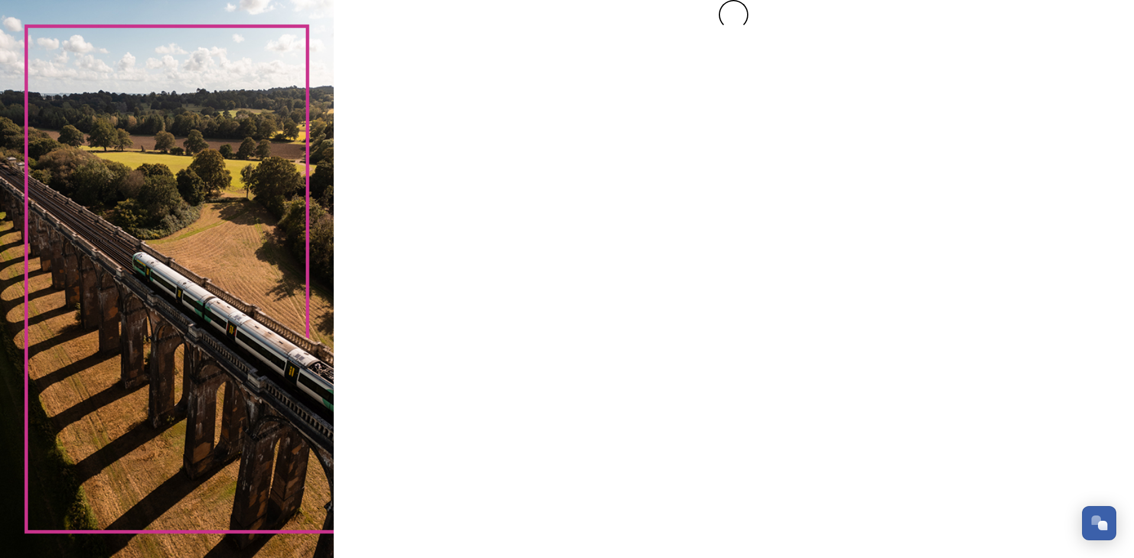
scroll to position [0, 0]
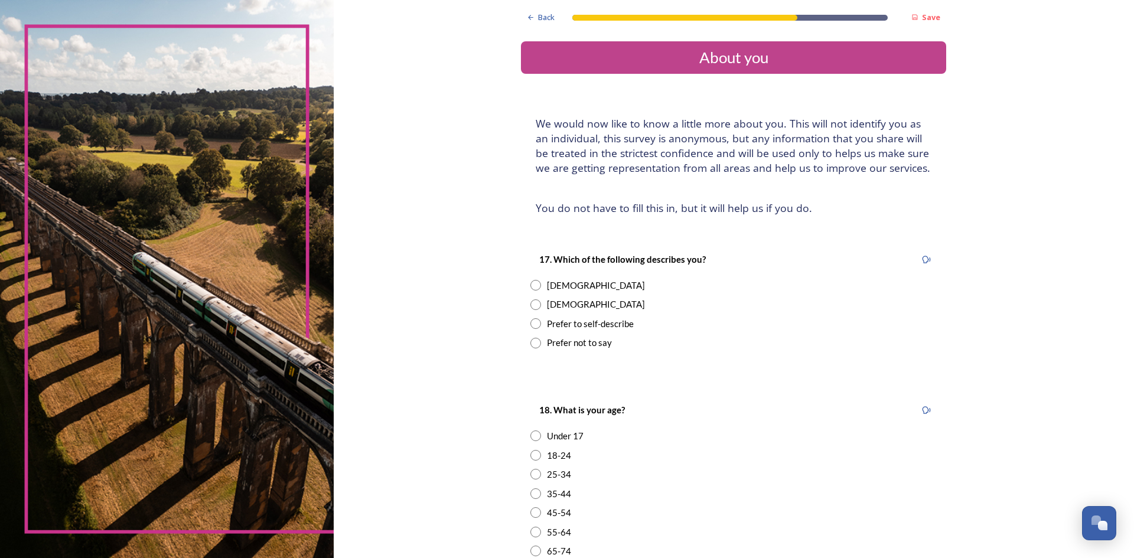
click at [533, 285] on input "radio" at bounding box center [535, 285] width 11 height 11
radio input "true"
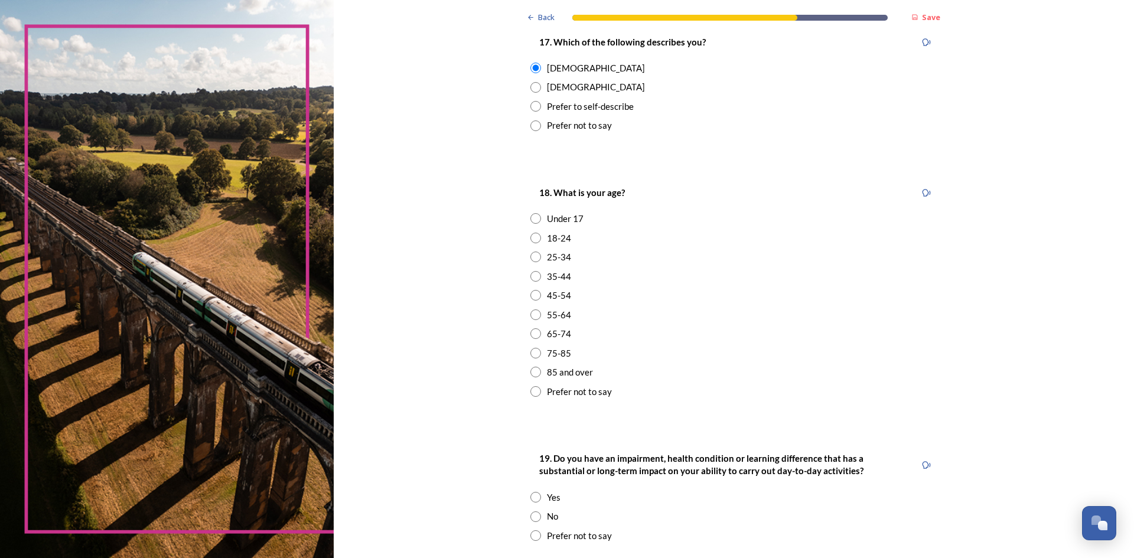
scroll to position [217, 0]
click at [531, 316] on input "radio" at bounding box center [535, 315] width 11 height 11
radio input "true"
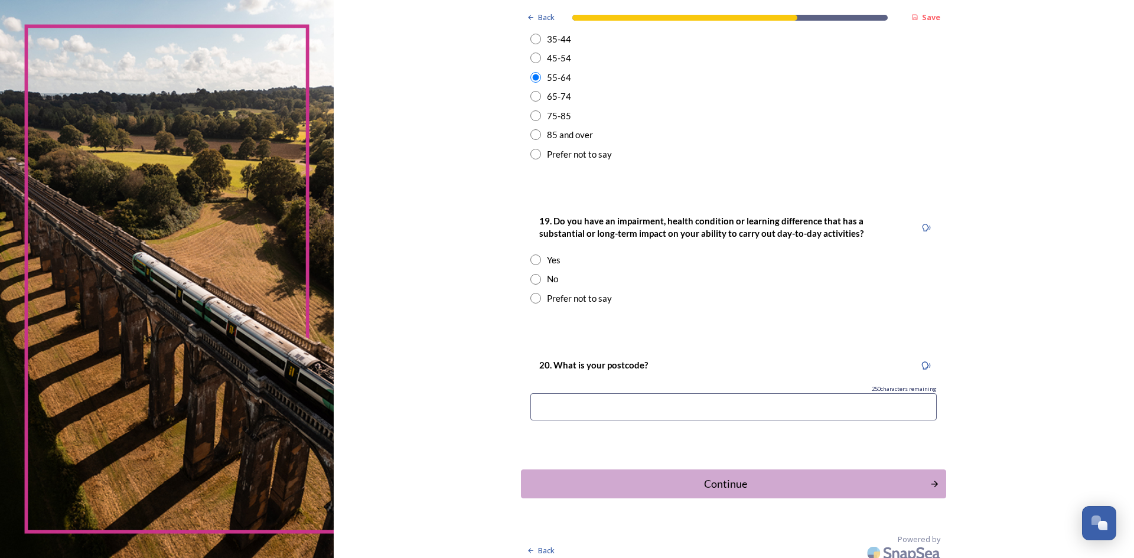
scroll to position [455, 0]
click at [531, 279] on input "radio" at bounding box center [535, 278] width 11 height 11
radio input "true"
click at [572, 406] on input at bounding box center [733, 406] width 406 height 27
type input "RH19 1HR"
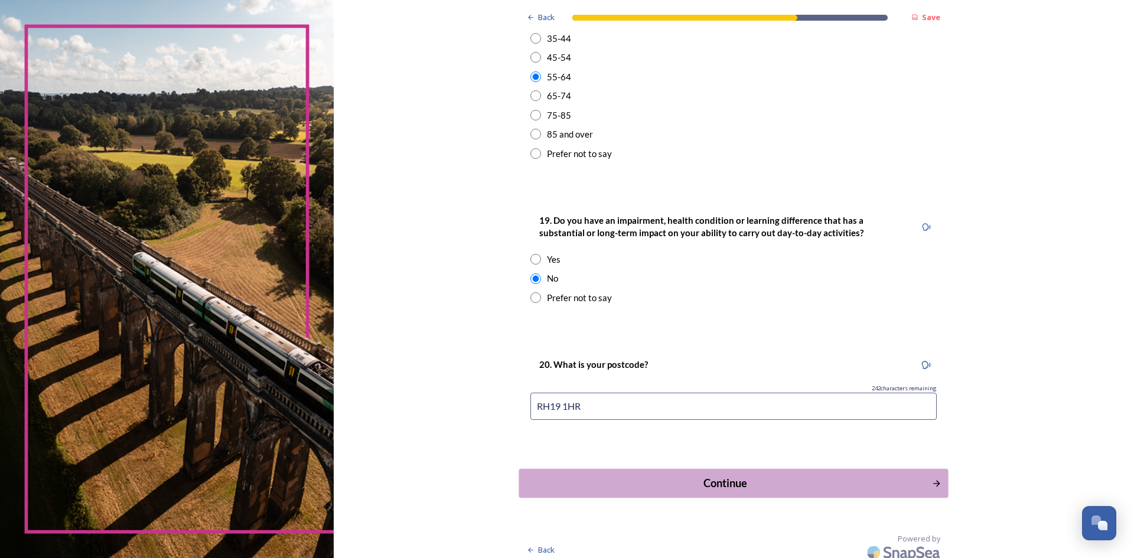
click at [709, 482] on div "Continue" at bounding box center [726, 483] width 400 height 16
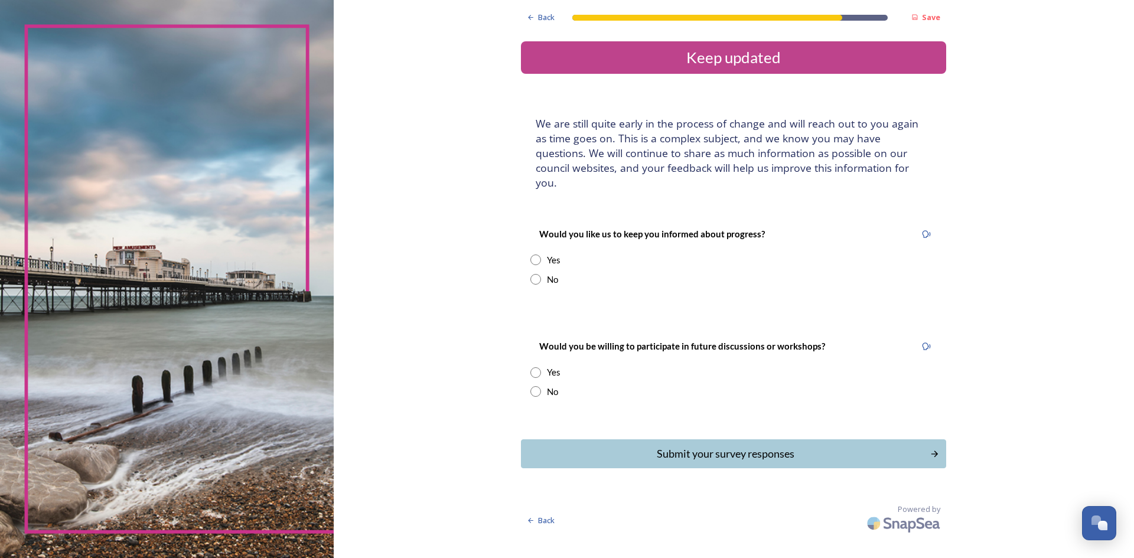
click at [535, 255] on input "radio" at bounding box center [535, 260] width 11 height 11
radio input "true"
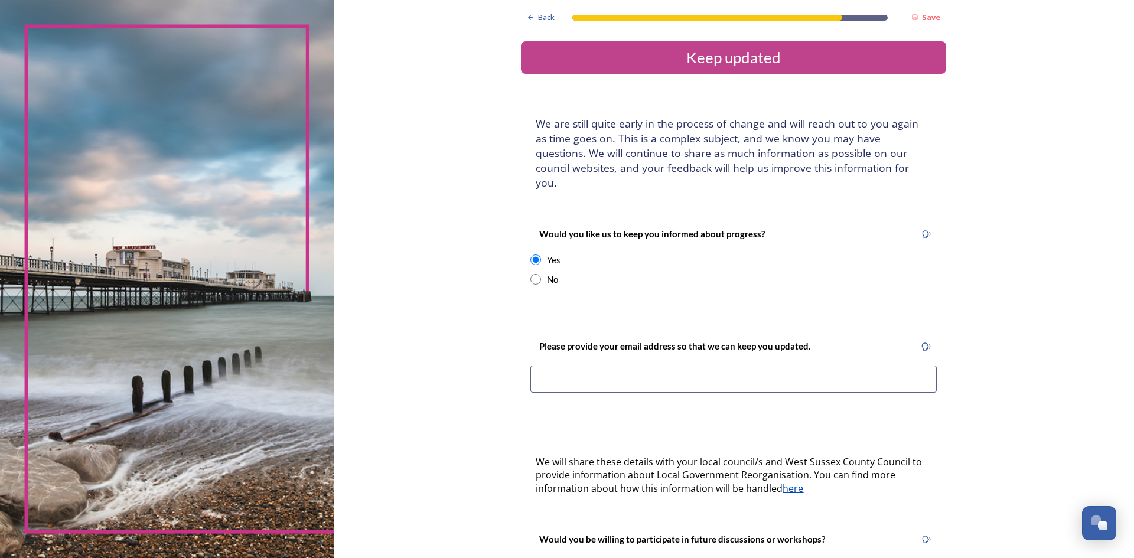
click at [552, 366] on input at bounding box center [733, 379] width 406 height 27
type input "mrsandreamatthews@gmail.com"
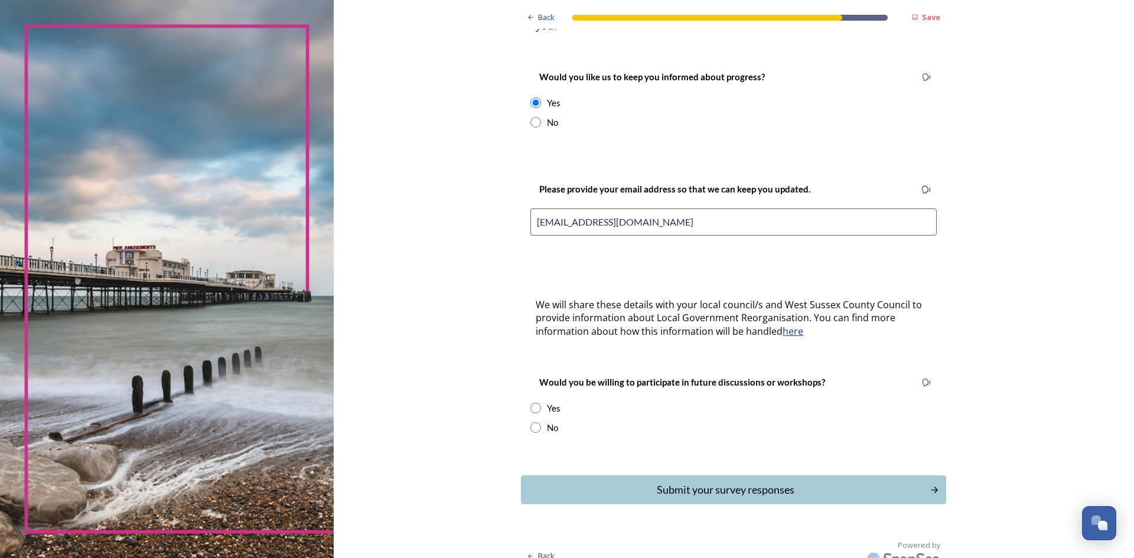
scroll to position [157, 0]
click at [531, 422] on input "radio" at bounding box center [535, 427] width 11 height 11
radio input "true"
click at [677, 482] on div "Submit your survey responses" at bounding box center [726, 490] width 400 height 16
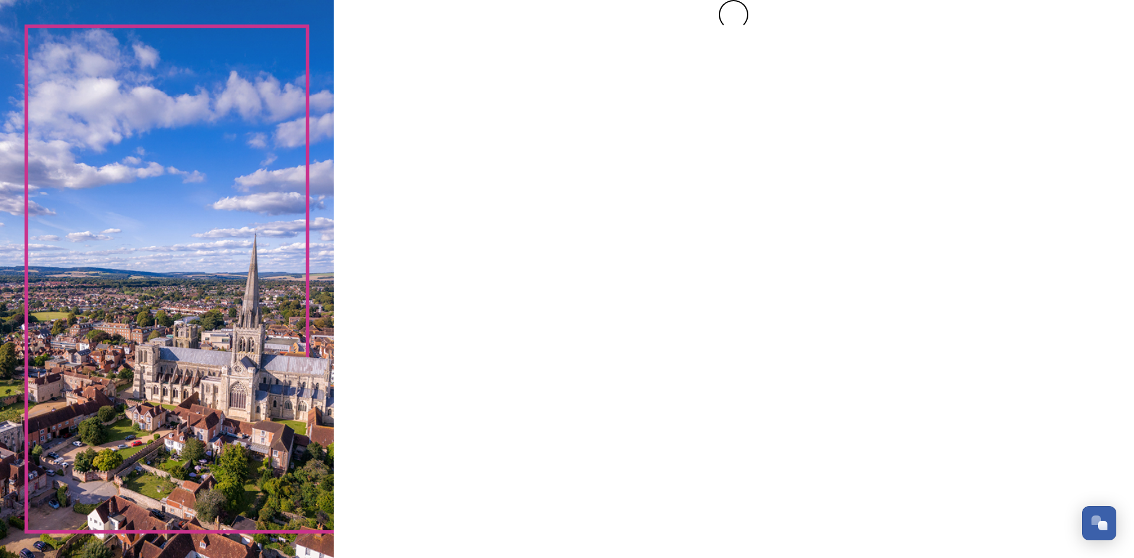
scroll to position [0, 0]
